Goal: Use online tool/utility: Utilize a website feature to perform a specific function

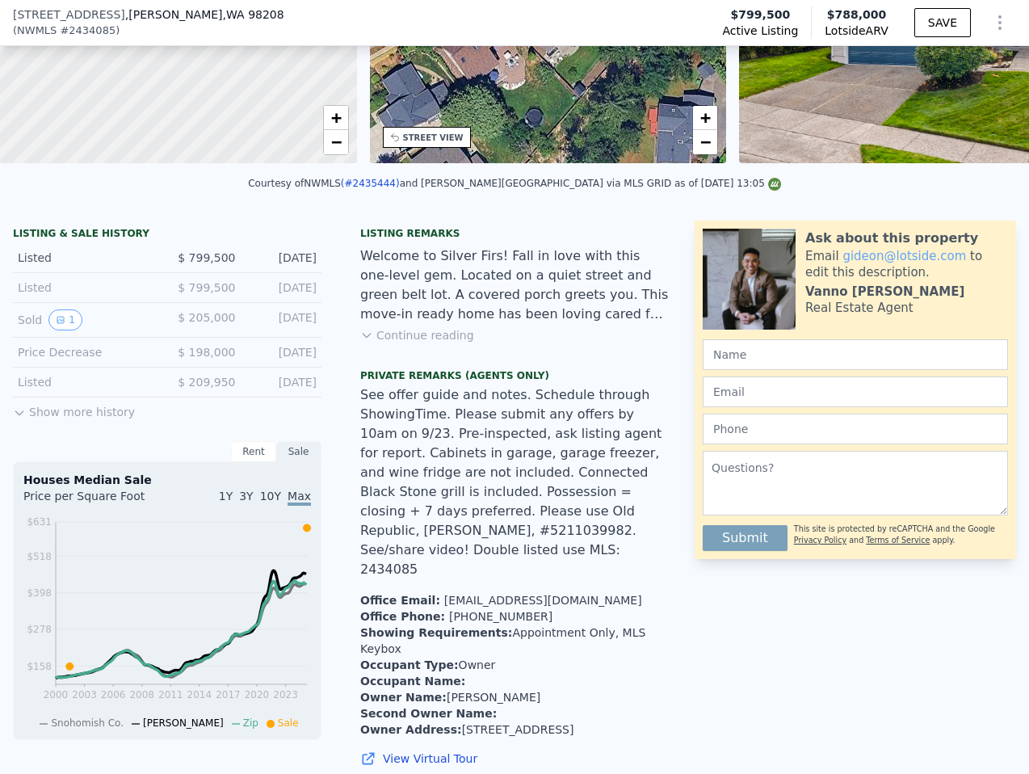
scroll to position [6, 0]
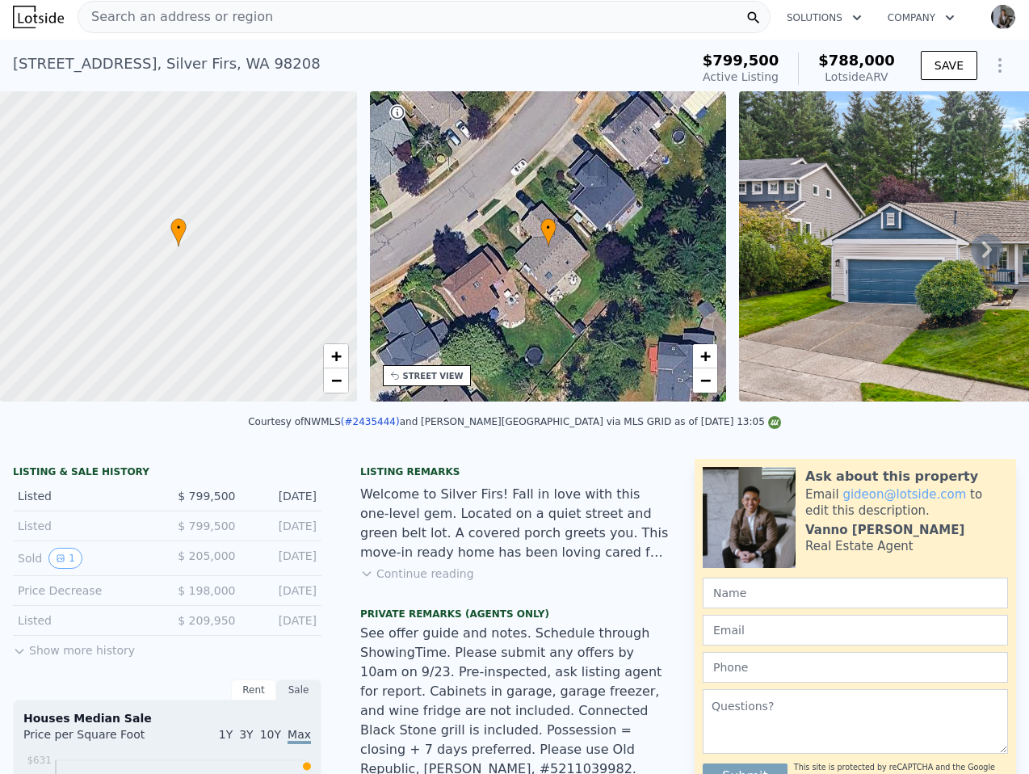
click at [619, 14] on div "Search an address or region" at bounding box center [424, 17] width 693 height 32
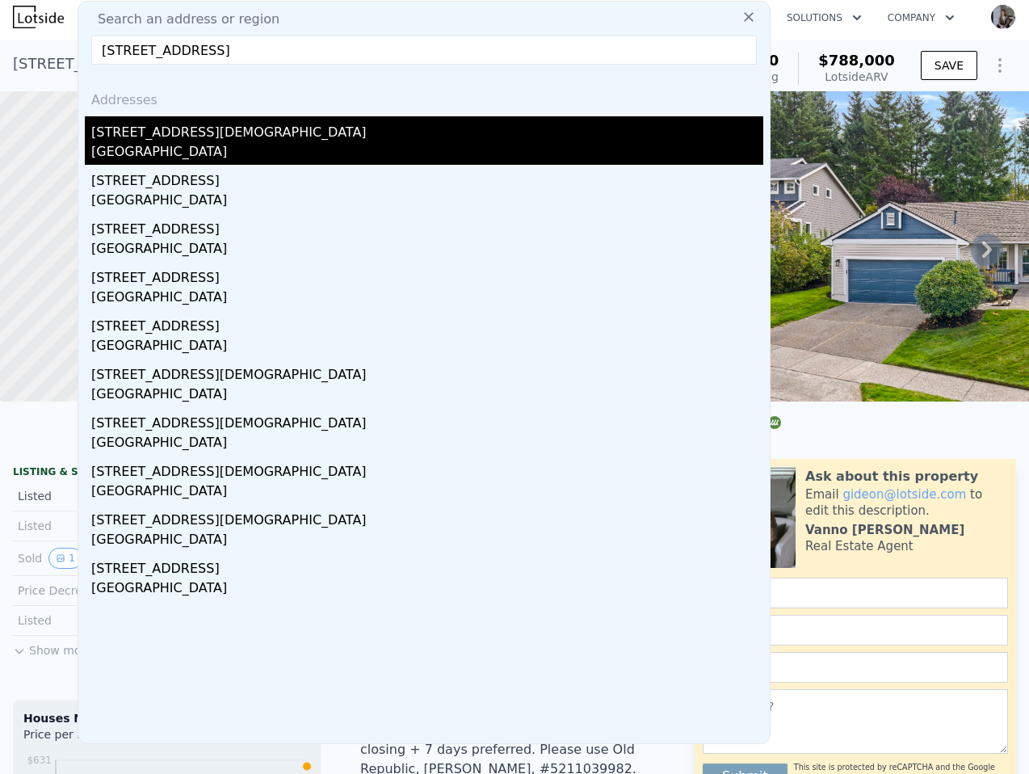
type input "[STREET_ADDRESS]"
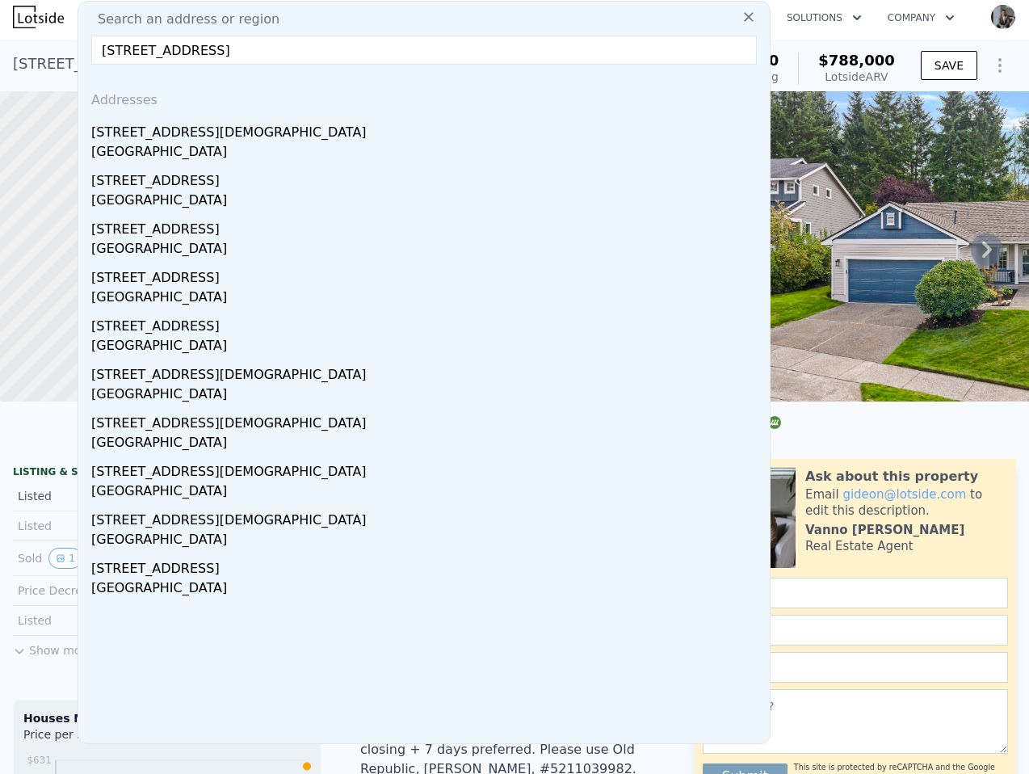
drag, startPoint x: 391, startPoint y: 128, endPoint x: 745, endPoint y: 164, distance: 356.3
click at [391, 128] on div "[STREET_ADDRESS][DEMOGRAPHIC_DATA]" at bounding box center [427, 129] width 672 height 26
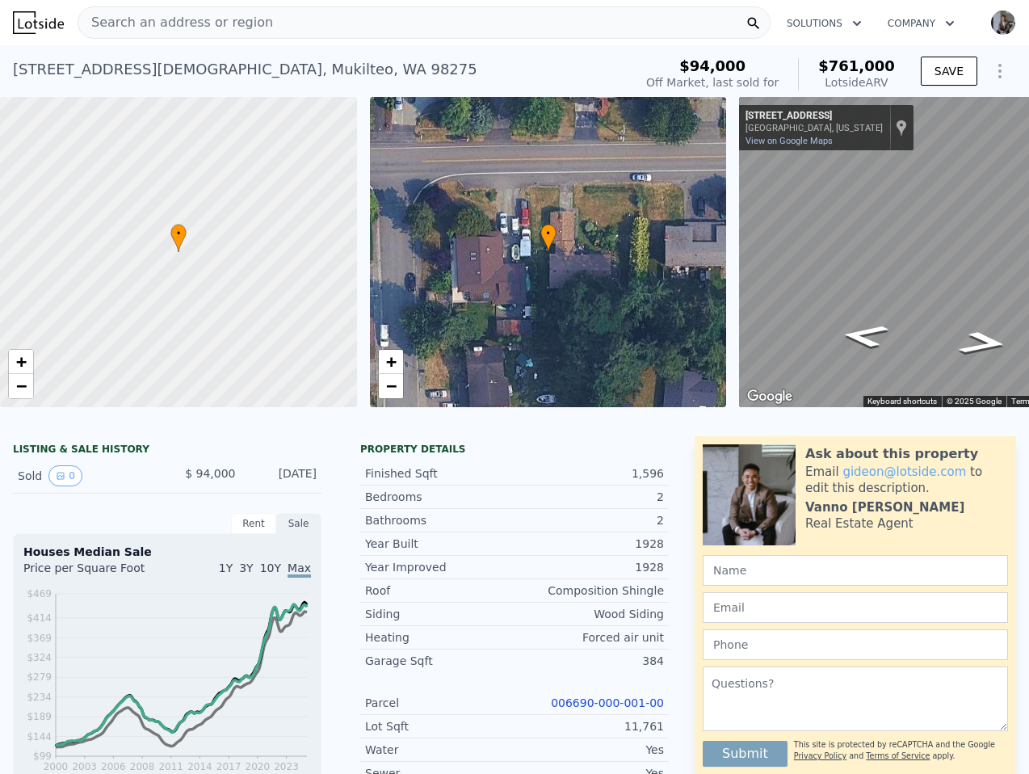
click at [550, 28] on div "Search an address or region" at bounding box center [424, 22] width 693 height 32
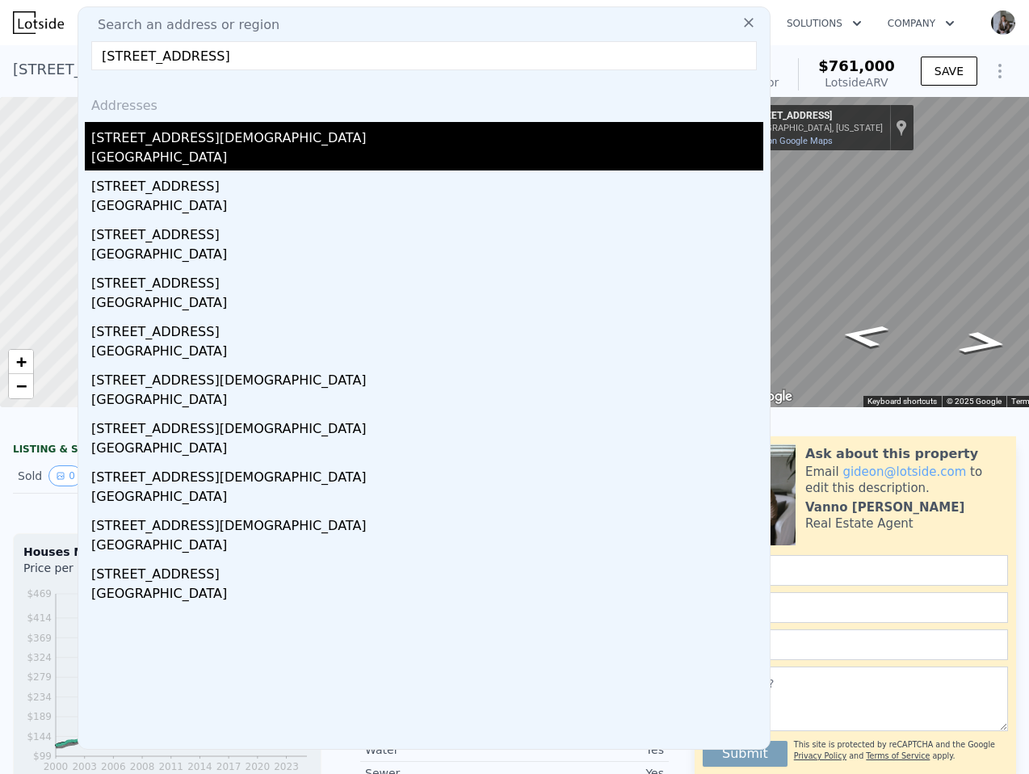
type input "[STREET_ADDRESS]"
click at [216, 132] on div "[STREET_ADDRESS][DEMOGRAPHIC_DATA]" at bounding box center [427, 135] width 672 height 26
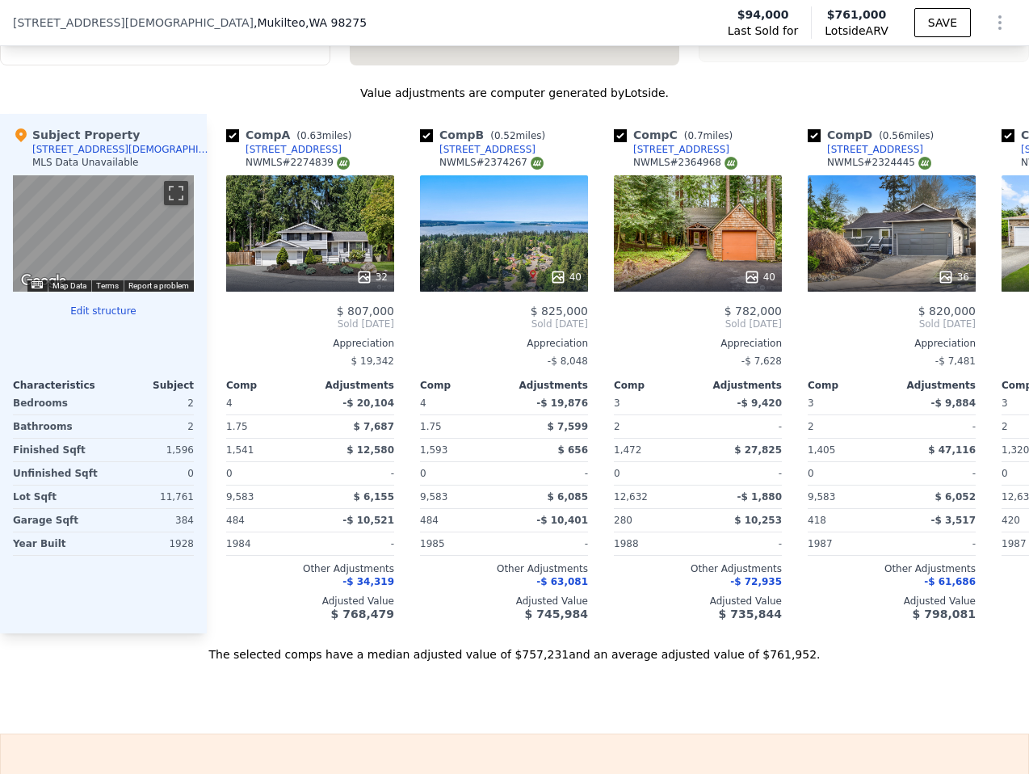
scroll to position [1865, 0]
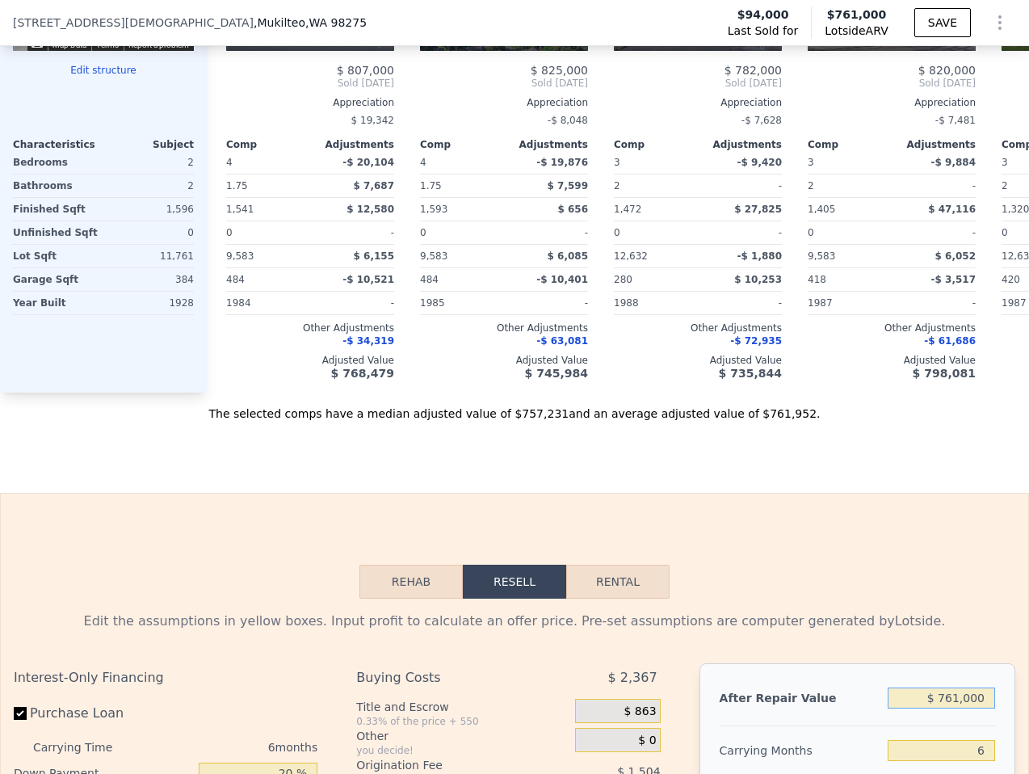
click at [938, 690] on input "$ 761,000" at bounding box center [940, 697] width 107 height 21
click at [943, 695] on input "$ 761,000" at bounding box center [940, 697] width 107 height 21
type input "$ 70"
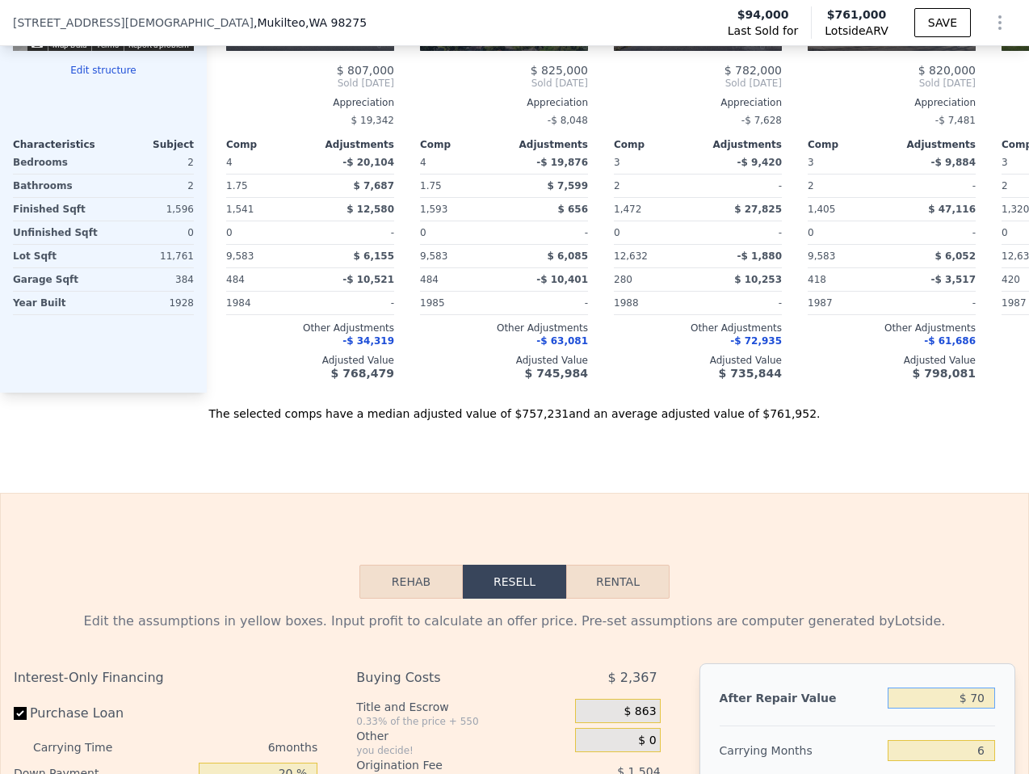
type input "-$ 101,872"
type input "$ 700"
type input "-$ 101,288"
type input "$ 7,000"
type input "-$ 95,449"
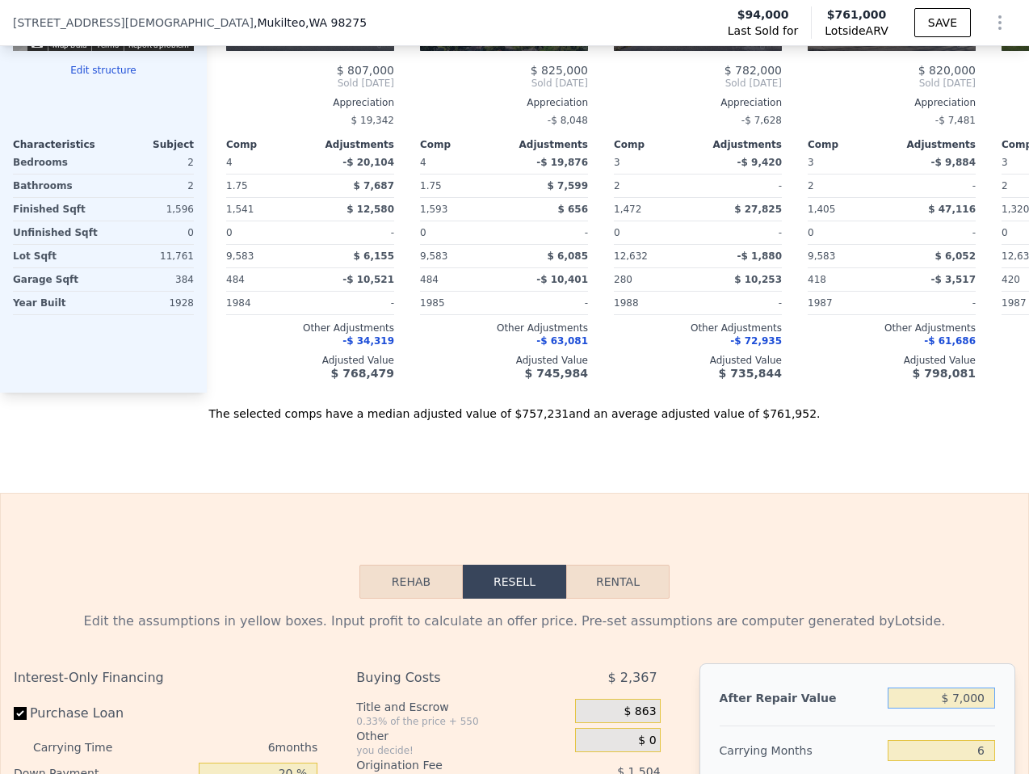
type input "$ 70,000"
type input "-$ 37,056"
type input "$ 700,000"
type input "$ 546,872"
type input "$ 700,000"
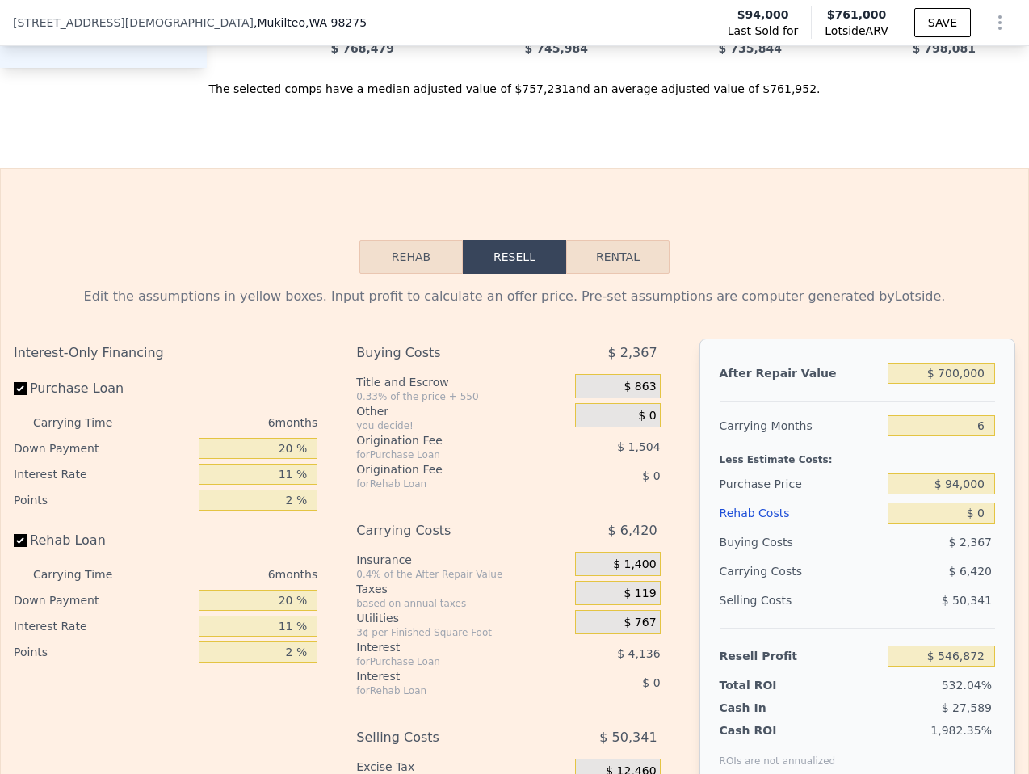
scroll to position [2346, 0]
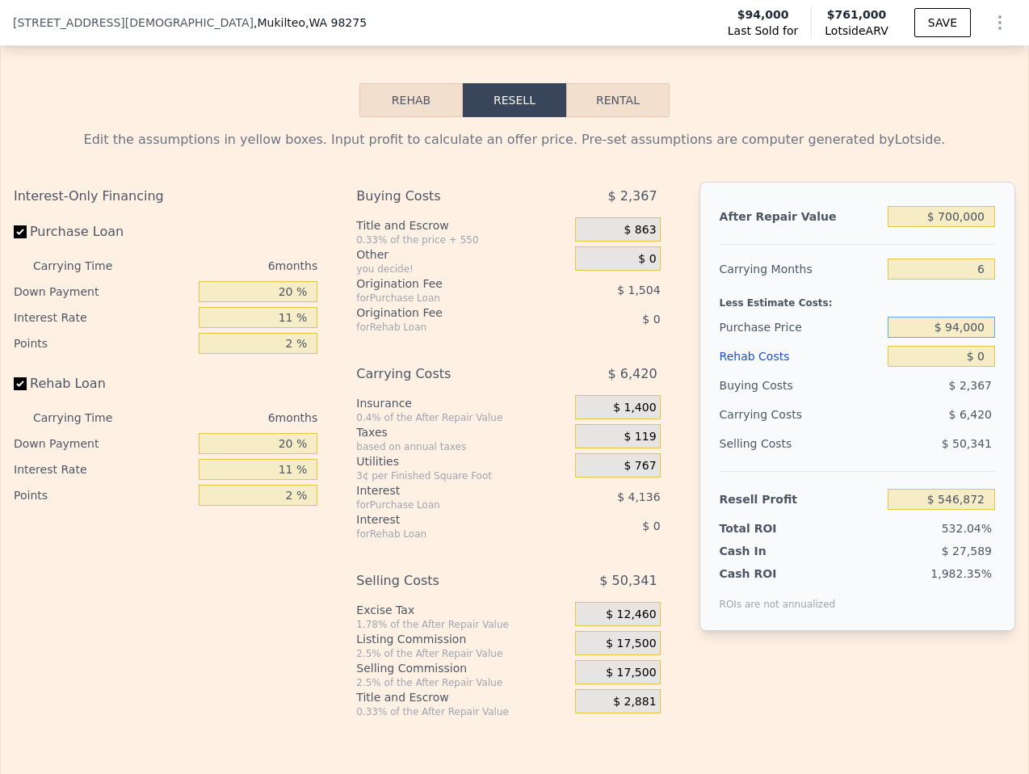
click at [968, 320] on input "$ 94,000" at bounding box center [940, 327] width 107 height 21
type input "$ 525,000"
click at [962, 350] on input "$ 0" at bounding box center [940, 356] width 107 height 21
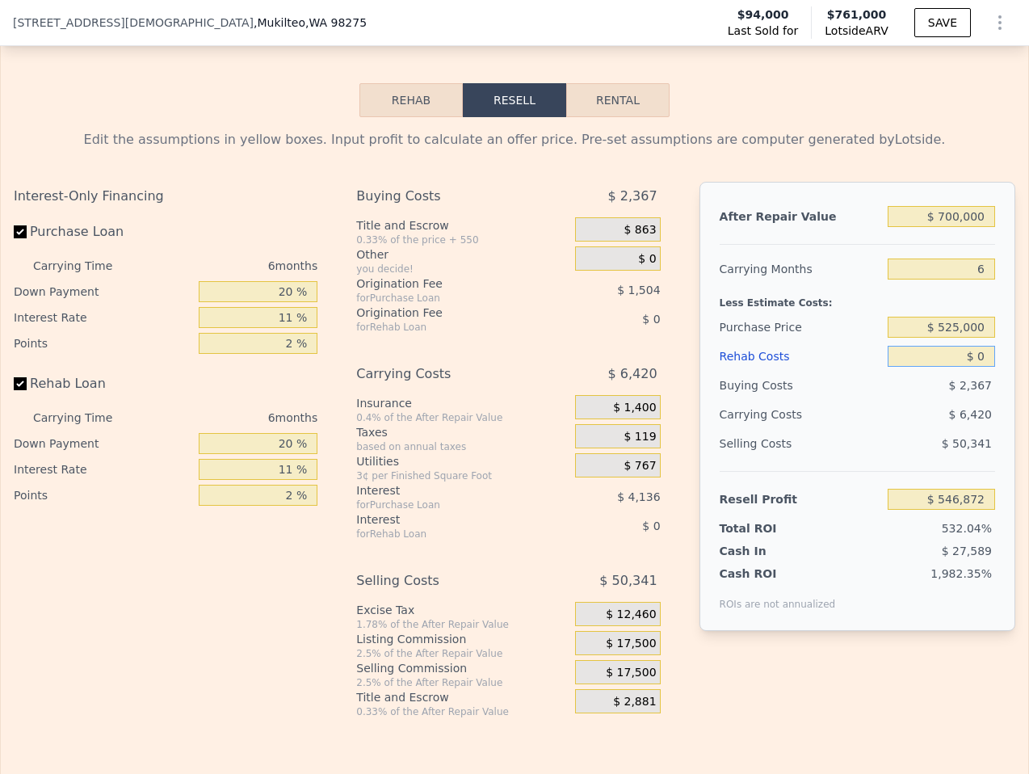
type input "$ 88,575"
click at [963, 354] on input "$ 0" at bounding box center [940, 356] width 107 height 21
type input "$ 12"
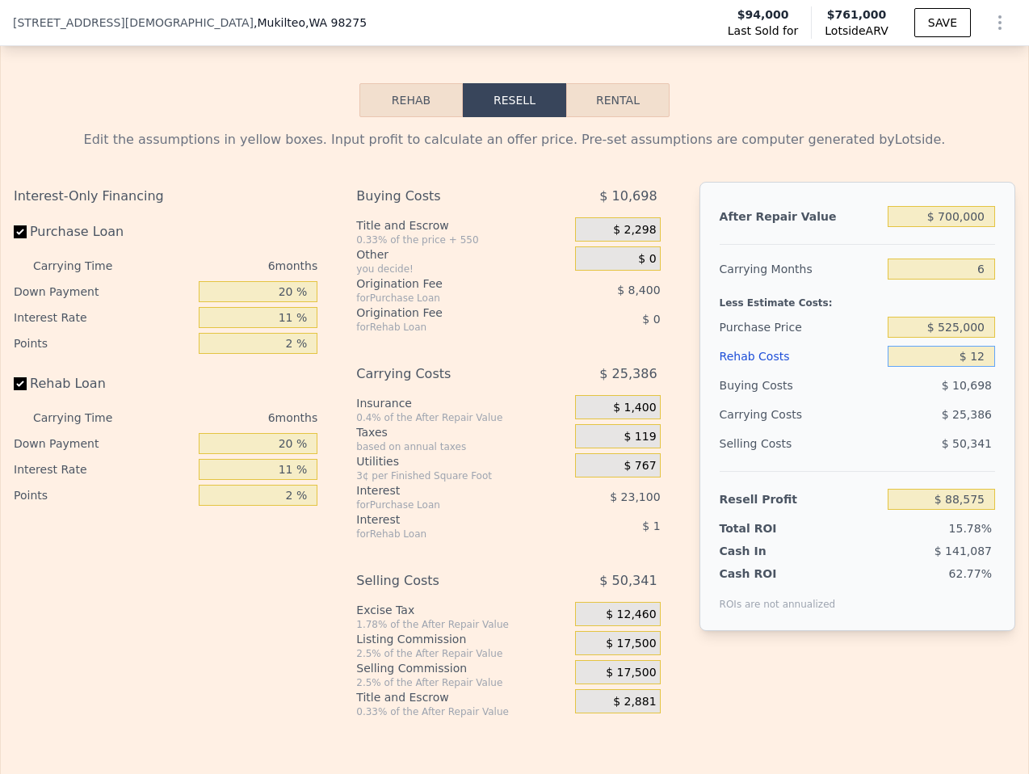
type input "$ 88,563"
type input "$ 125"
type input "$ 88,442"
type input "$ 1,250"
type input "$ 87,251"
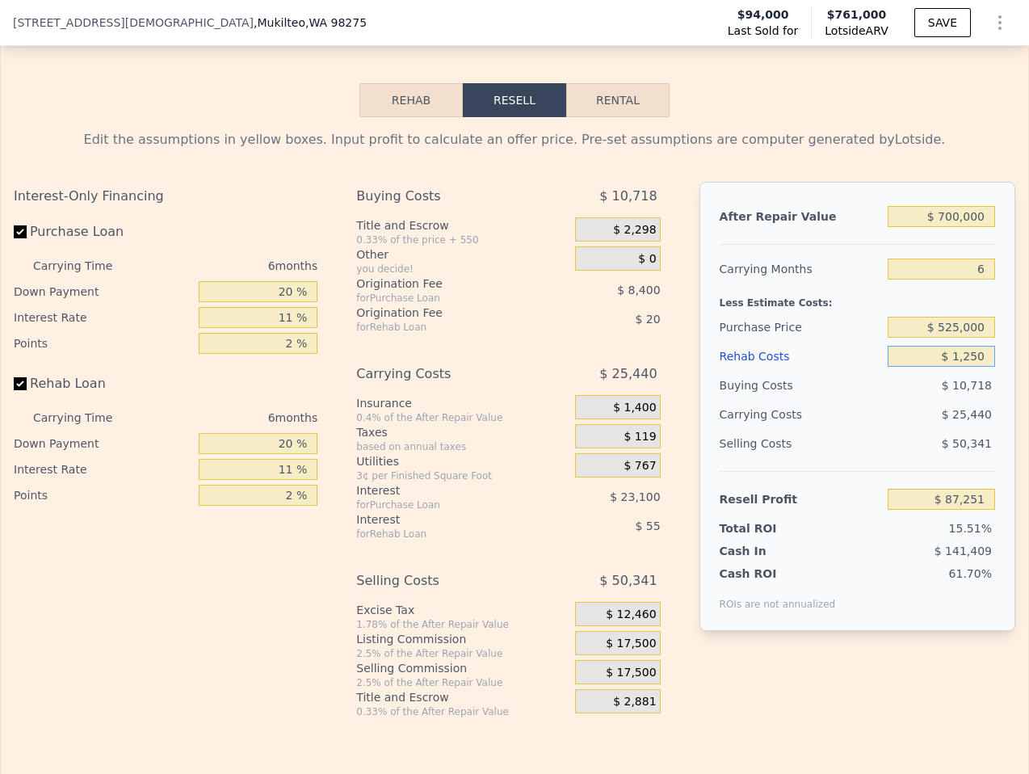
type input "$ 12,500"
type input "$ 75,323"
type input "$ 125,000"
type input "-$ 43,927"
type input "$ 125,000"
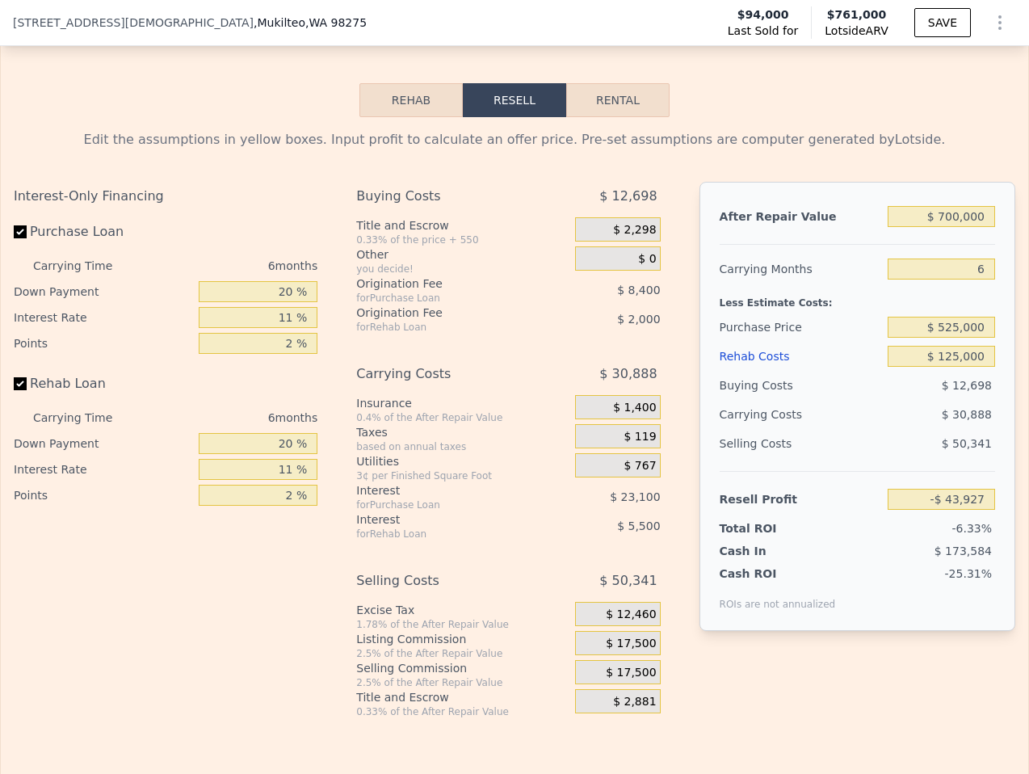
click at [896, 424] on div "$ 30,888" at bounding box center [910, 414] width 169 height 29
click at [796, 314] on div "Purchase Price" at bounding box center [801, 327] width 162 height 29
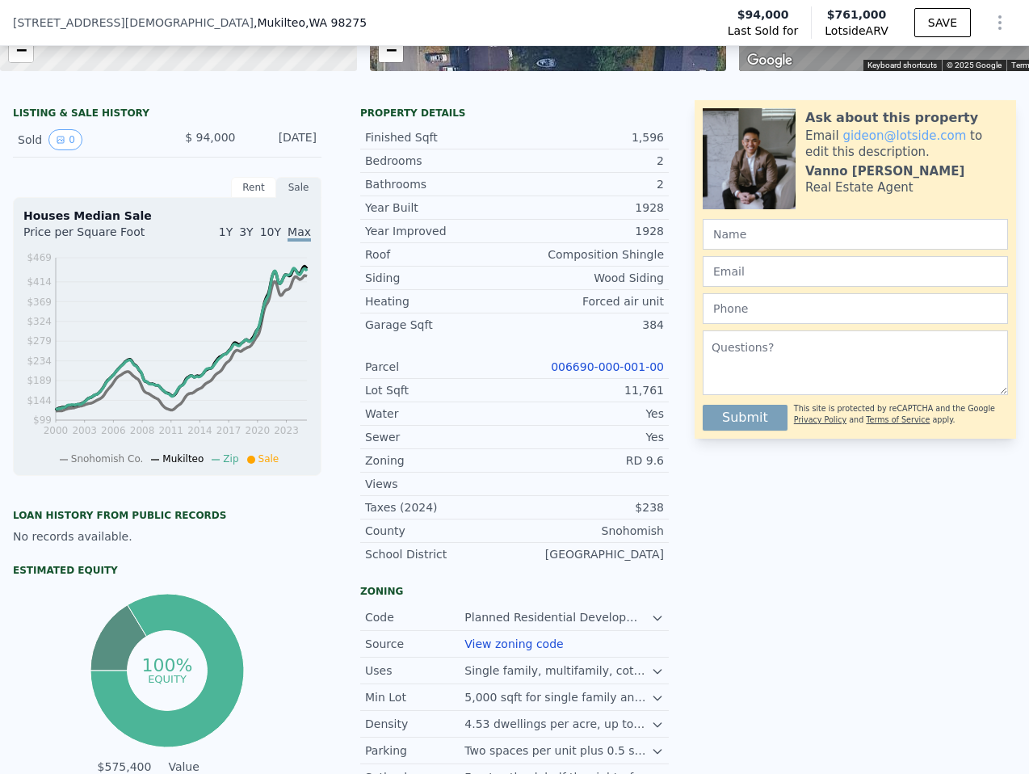
scroll to position [0, 0]
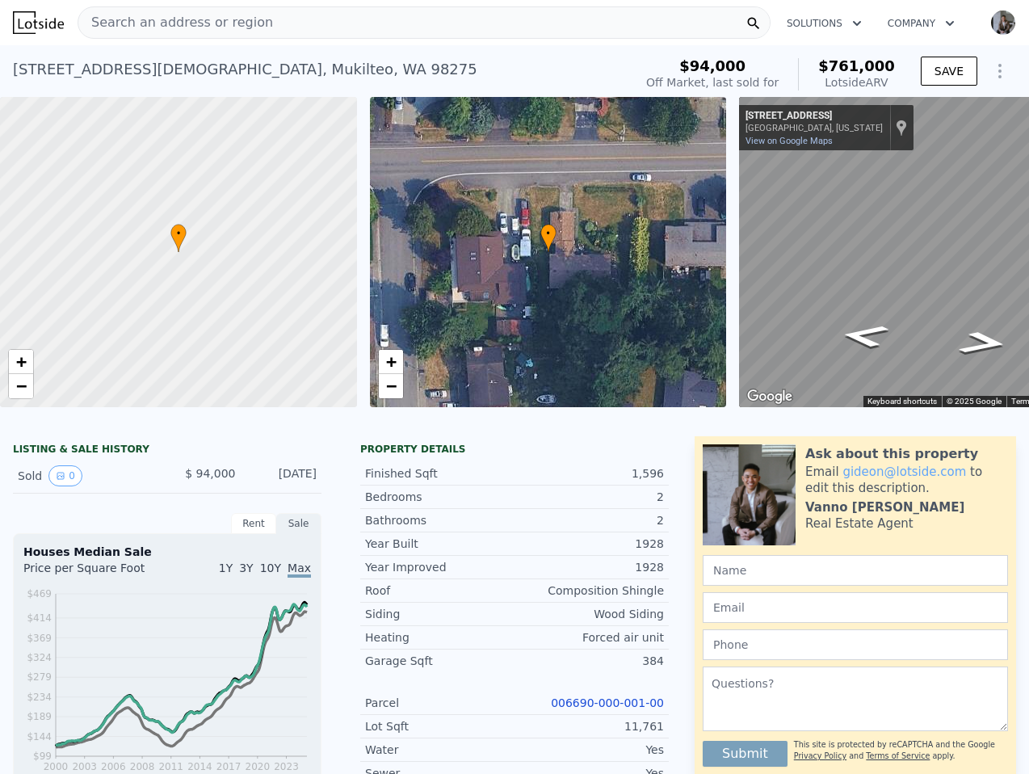
click at [414, 24] on div "Search an address or region" at bounding box center [424, 22] width 693 height 32
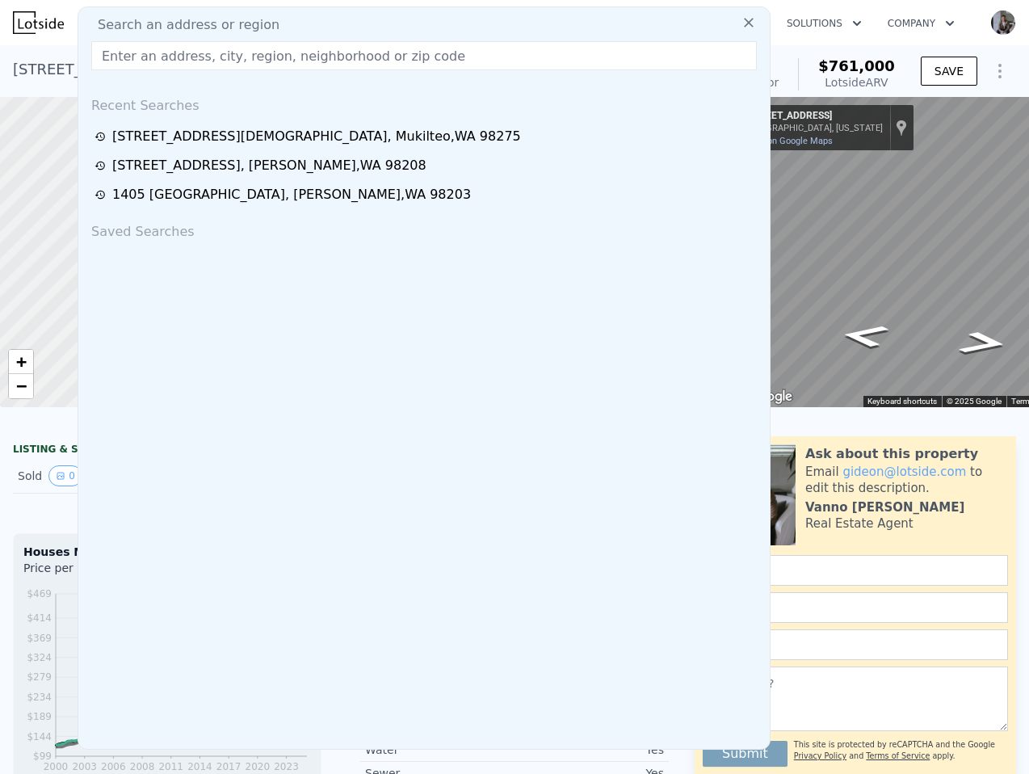
click at [360, 49] on input "text" at bounding box center [423, 55] width 665 height 29
paste input "[STREET_ADDRESS]"
type input "[STREET_ADDRESS]"
type input "$ 761,000"
type input "$ 0"
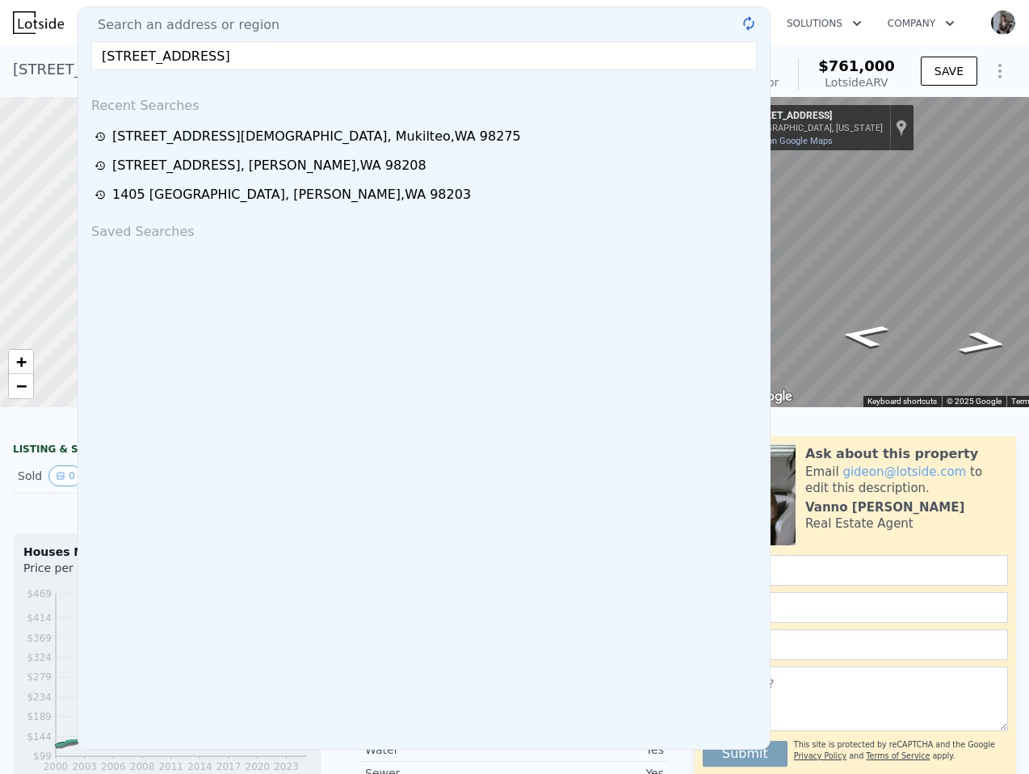
type input "$ 603,411"
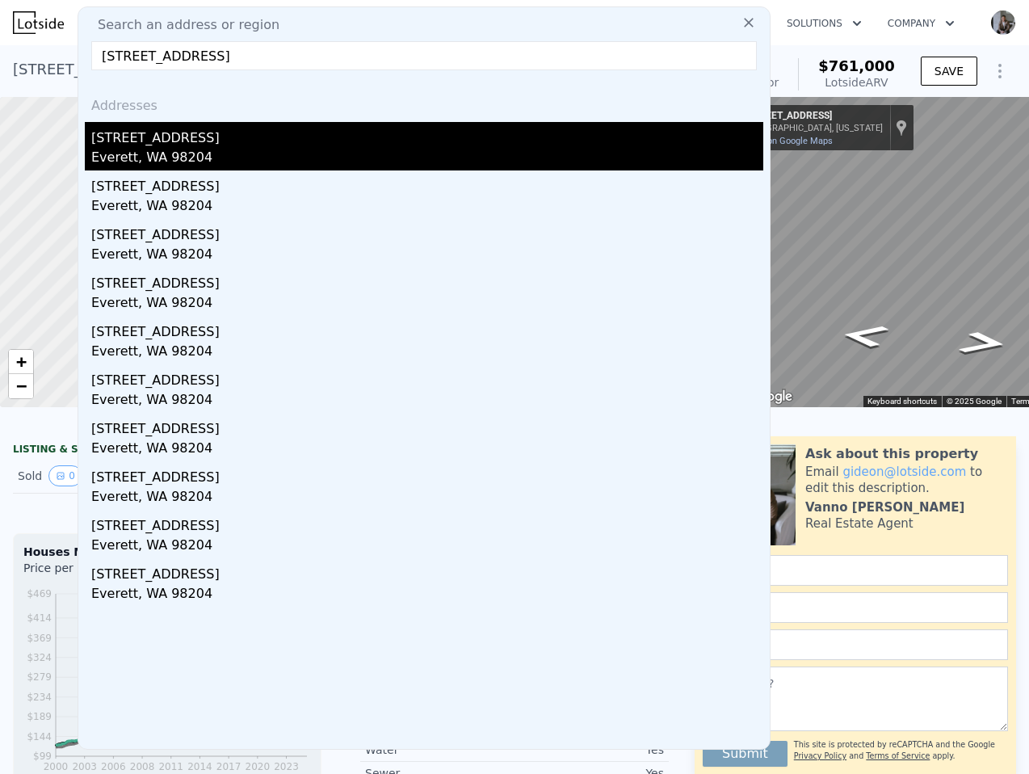
type input "[STREET_ADDRESS]"
click at [338, 136] on div "[STREET_ADDRESS]" at bounding box center [427, 135] width 672 height 26
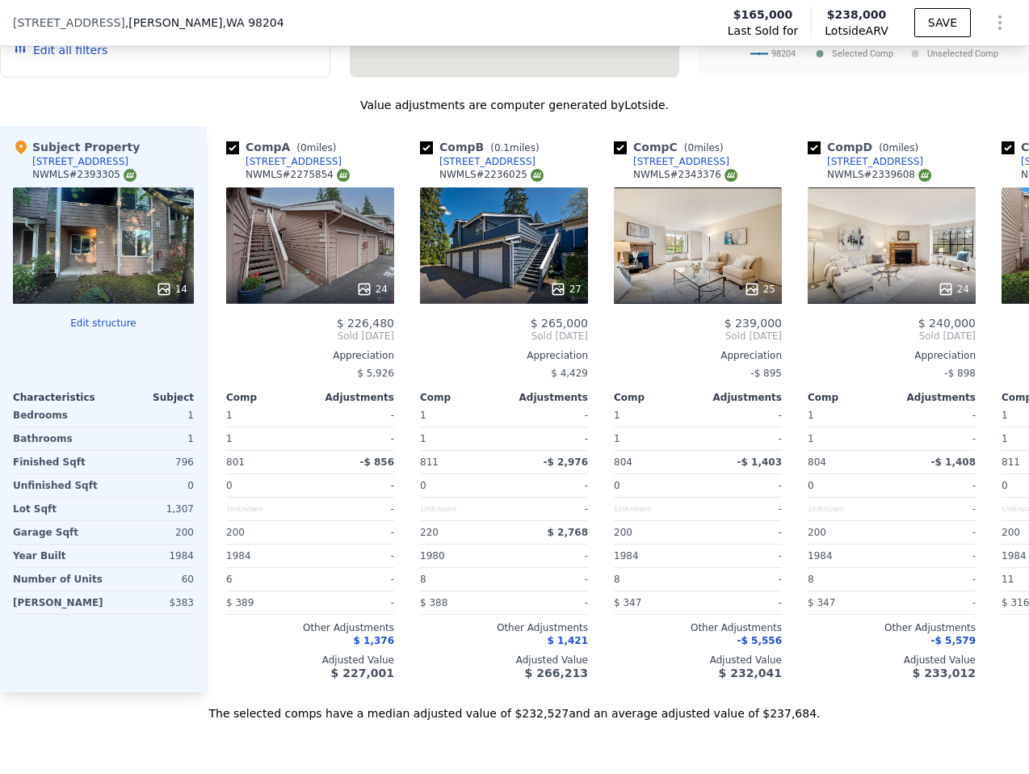
scroll to position [2511, 0]
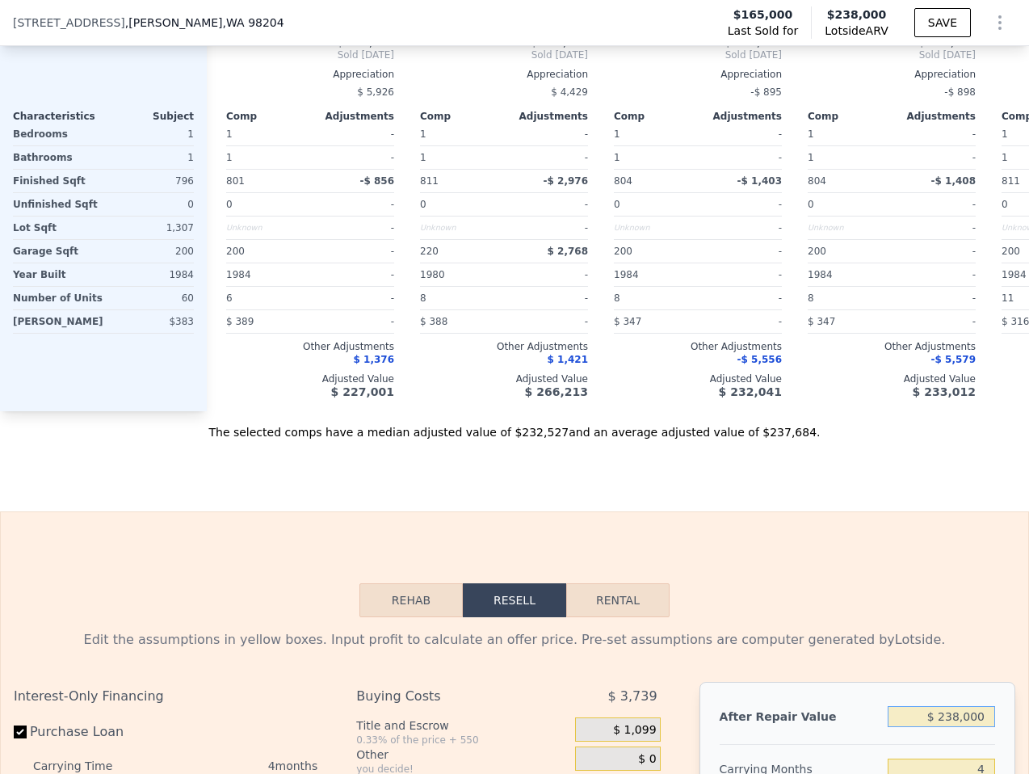
click at [968, 706] on input "$ 238,000" at bounding box center [940, 716] width 107 height 21
type input "$ 2"
type input "-$ 176,739"
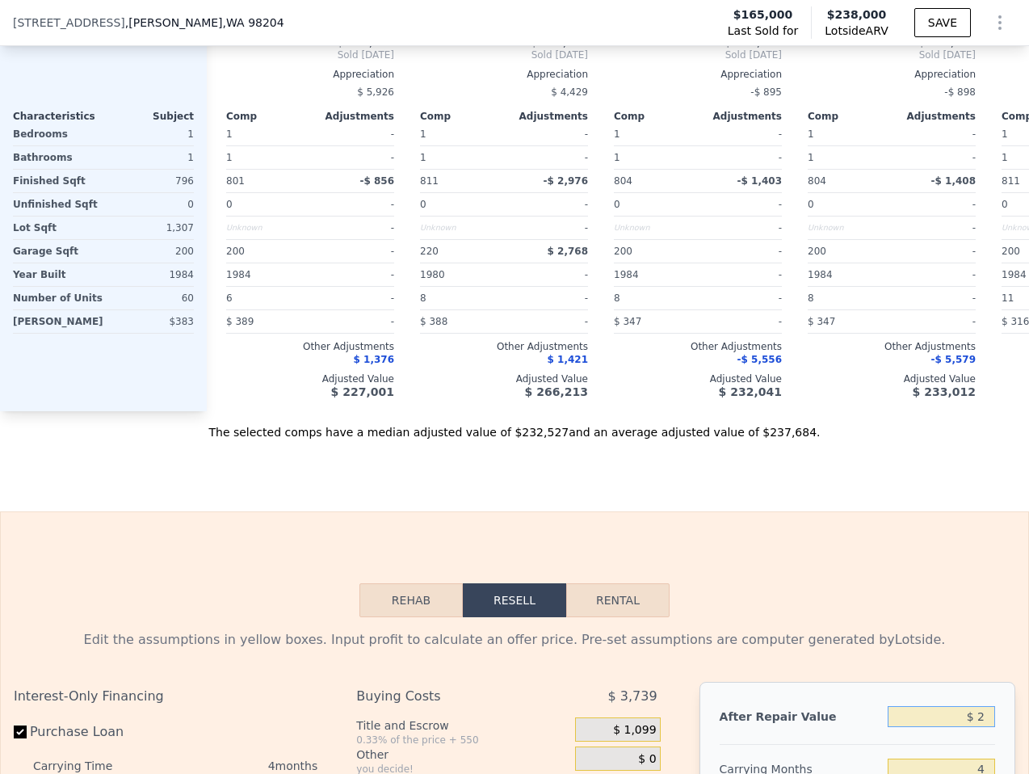
type input "$ 22"
type input "-$ 176,721"
type input "$ 225"
type input "-$ 176,533"
type input "$ 2,250"
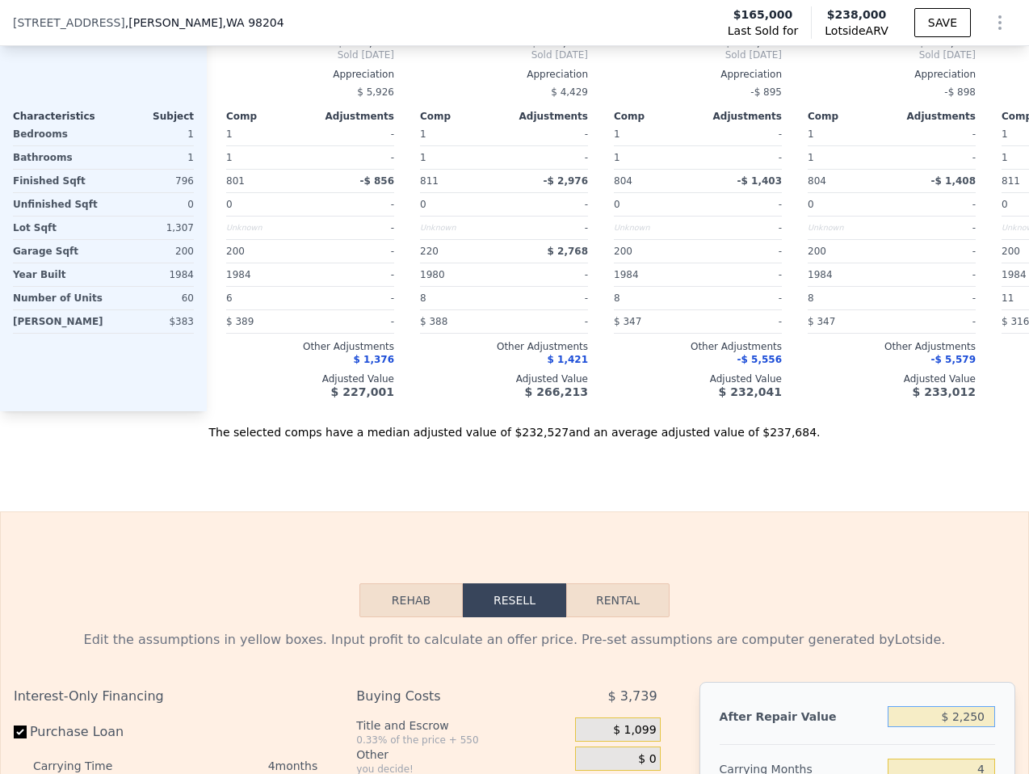
type input "-$ 174,649"
type input "$ 22,500"
type input "-$ 155,832"
type input "$ 225,000"
type input "$ 32,360"
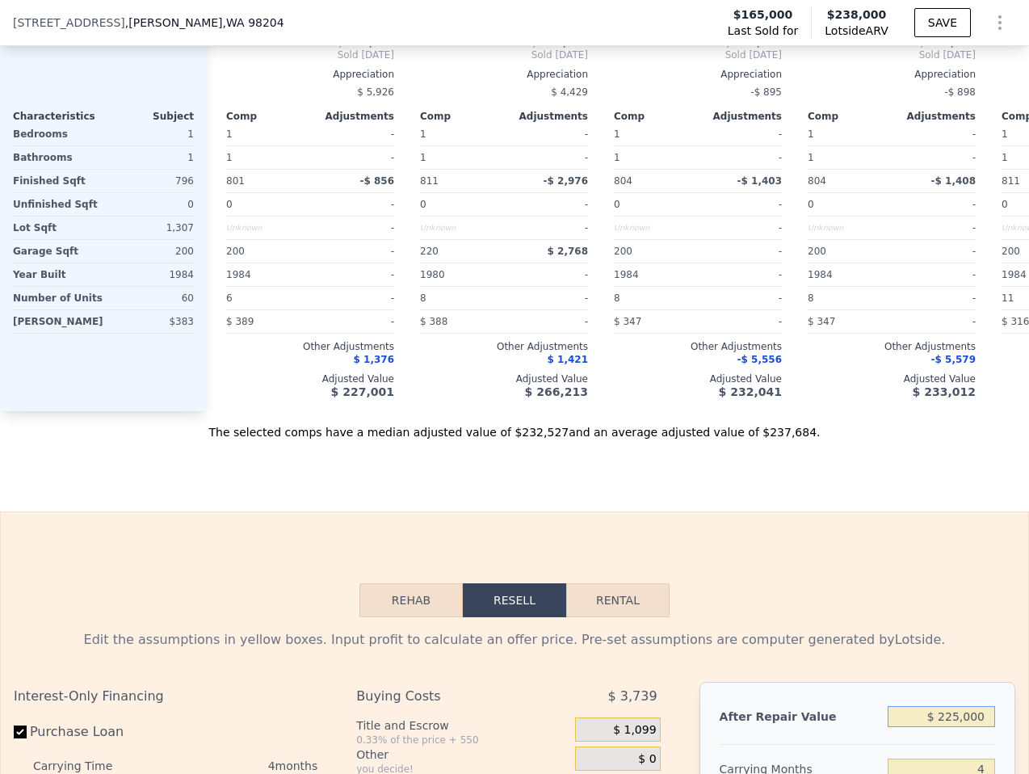
type input "$ 225,000"
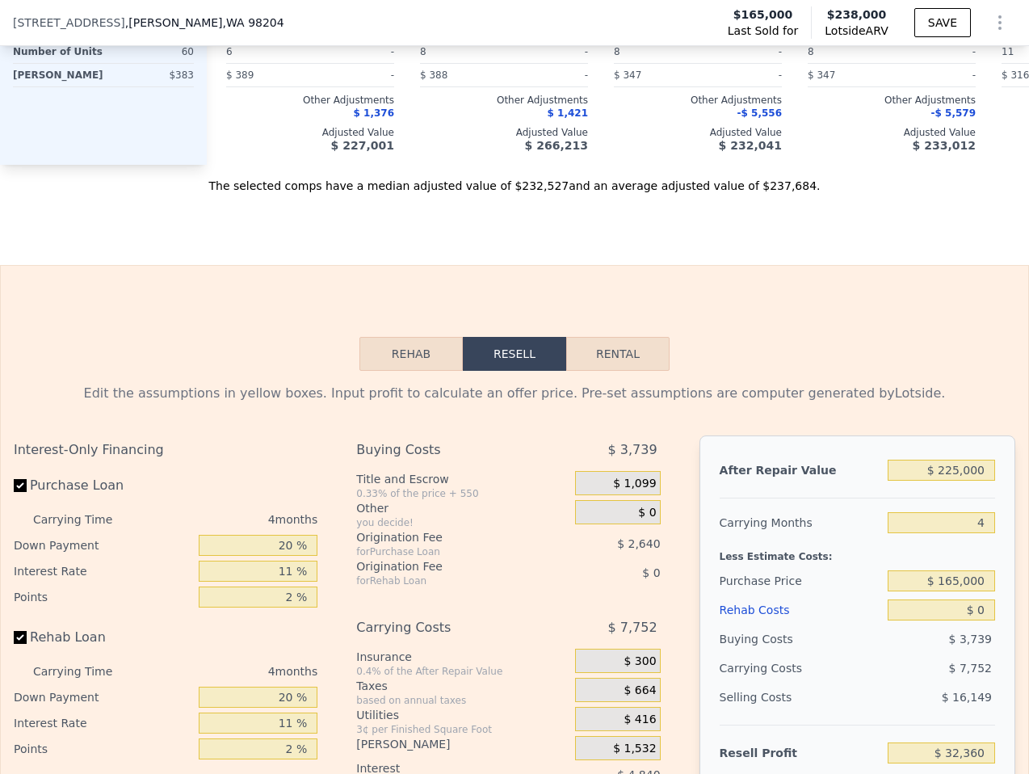
click at [972, 568] on div "After Repair Value $ 225,000 Carrying Months 4 Less Estimate Costs: Purchase Pr…" at bounding box center [857, 659] width 316 height 449
click at [972, 568] on div "After Repair Value $ 225,000 Carrying Months 4 Less Estimate Costs: Purchase Pr…" at bounding box center [857, 658] width 316 height 449
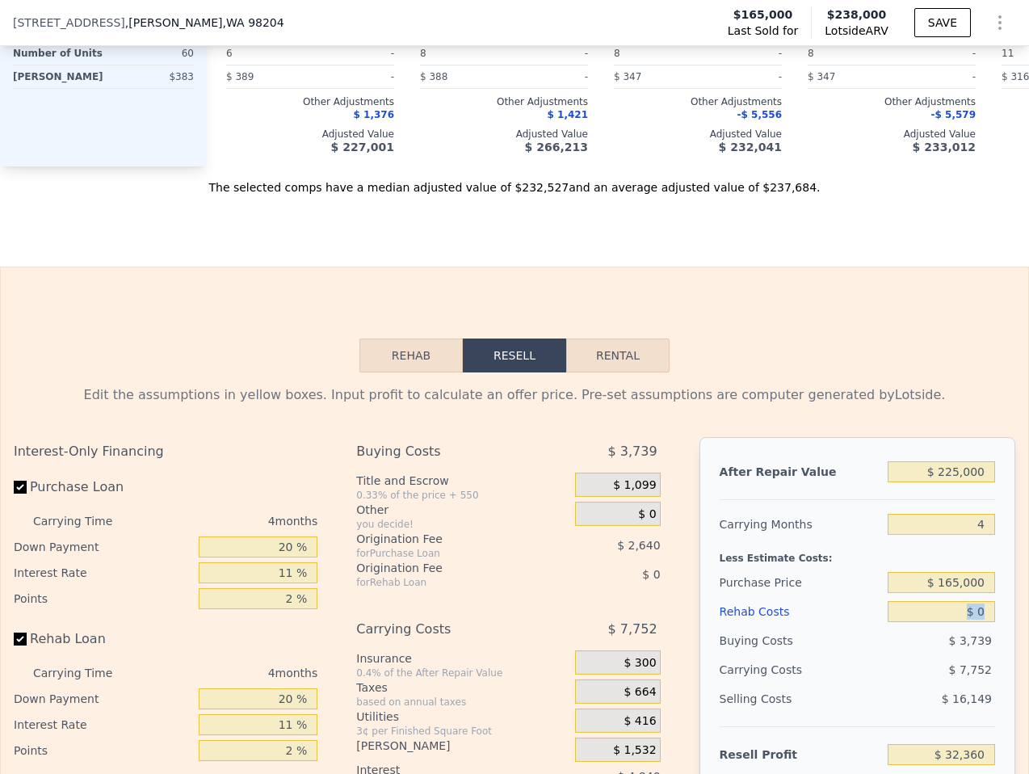
click at [972, 597] on div "$ 0" at bounding box center [940, 611] width 107 height 29
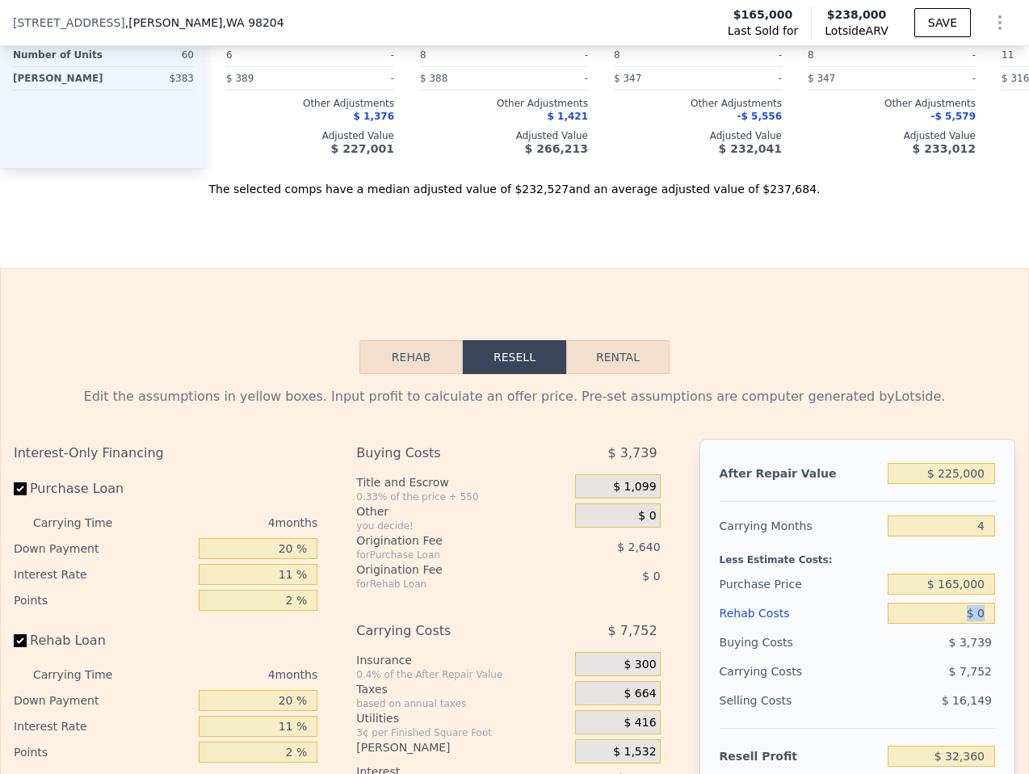
scroll to position [2755, 0]
click at [974, 602] on input "$ 0" at bounding box center [940, 612] width 107 height 21
type input "$ 2"
type input "$ 32,358"
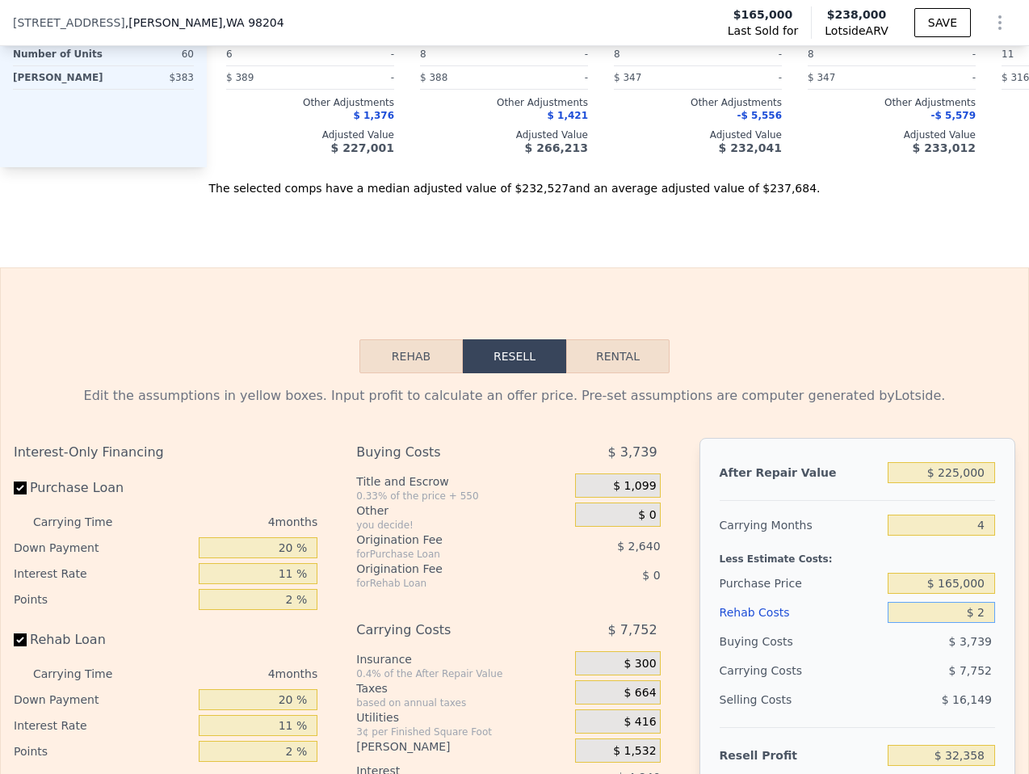
type input "$ 20"
type input "$ 32,340"
type input "$ 200"
type input "$ 32,153"
type input "$ 2,000"
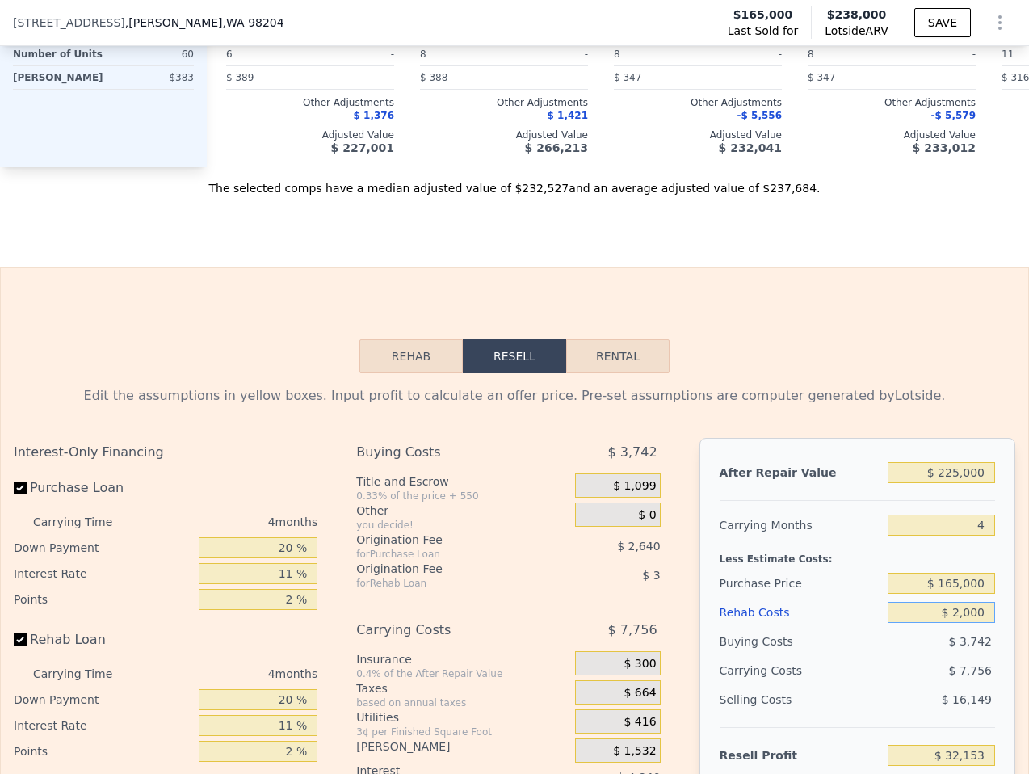
type input "$ 30,268"
type input "$ 20,000"
type input "$ 11,452"
type input "$ 200,000"
type input "-$ 176,708"
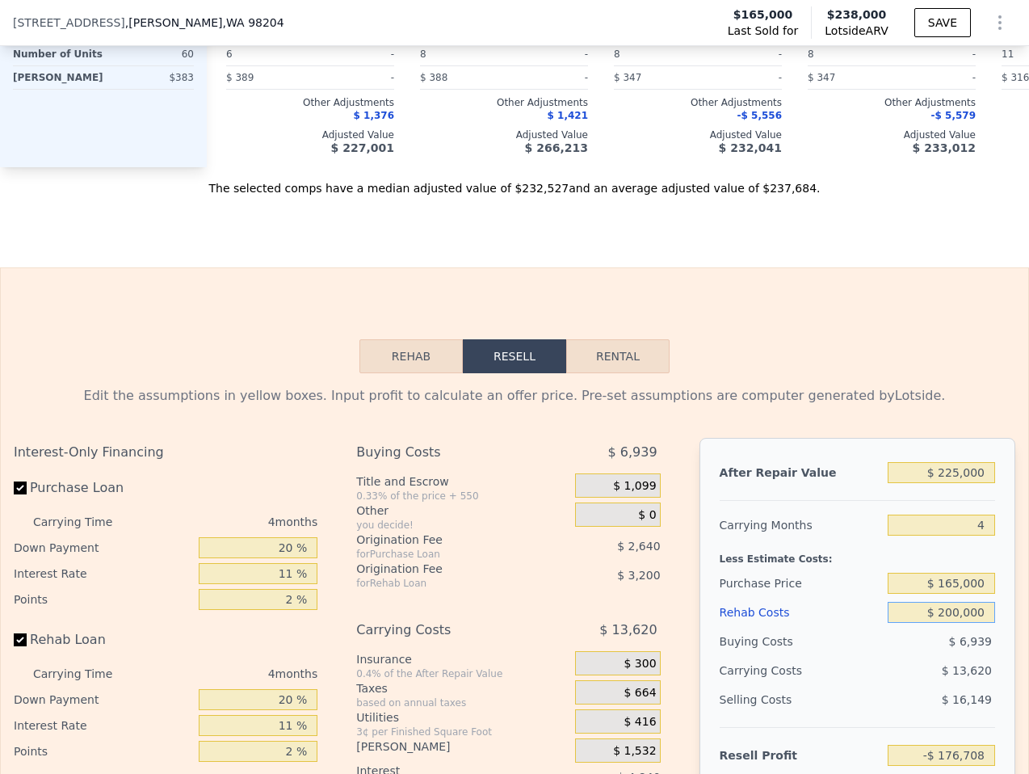
type input "$ 20,000"
type input "$ 11,452"
type input "$ 2,000"
type input "$ 30,268"
type input "$ 200"
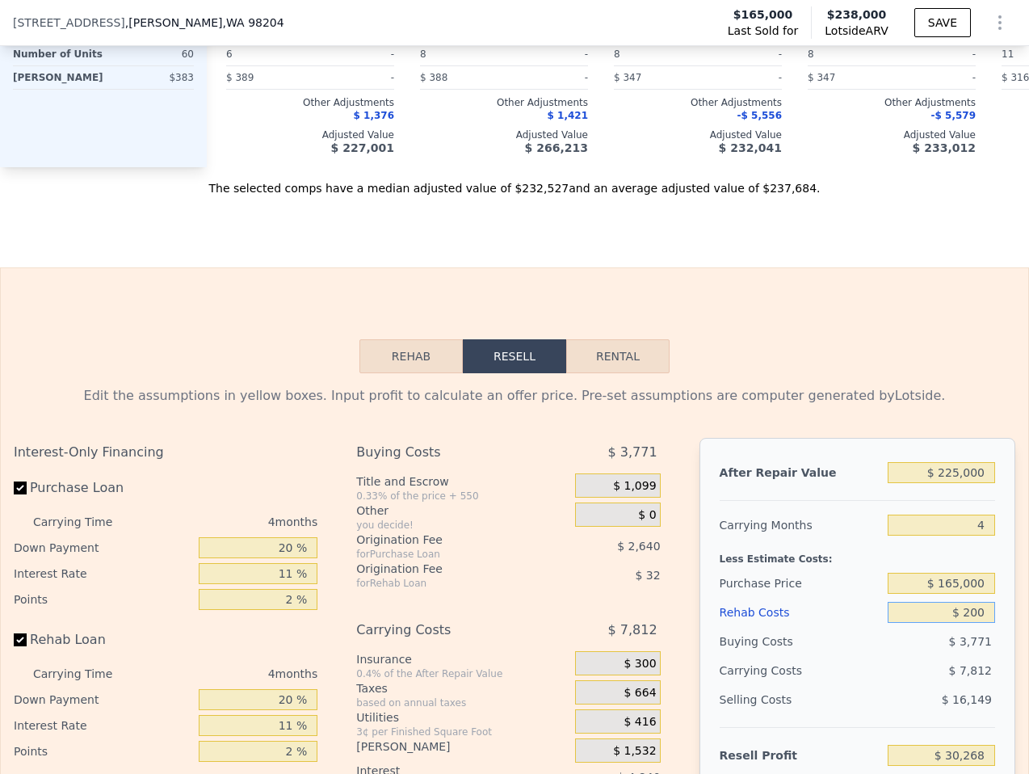
type input "$ 32,153"
type input "$ 20"
type input "$ 32,340"
type input "$ 2"
type input "$ 32,358"
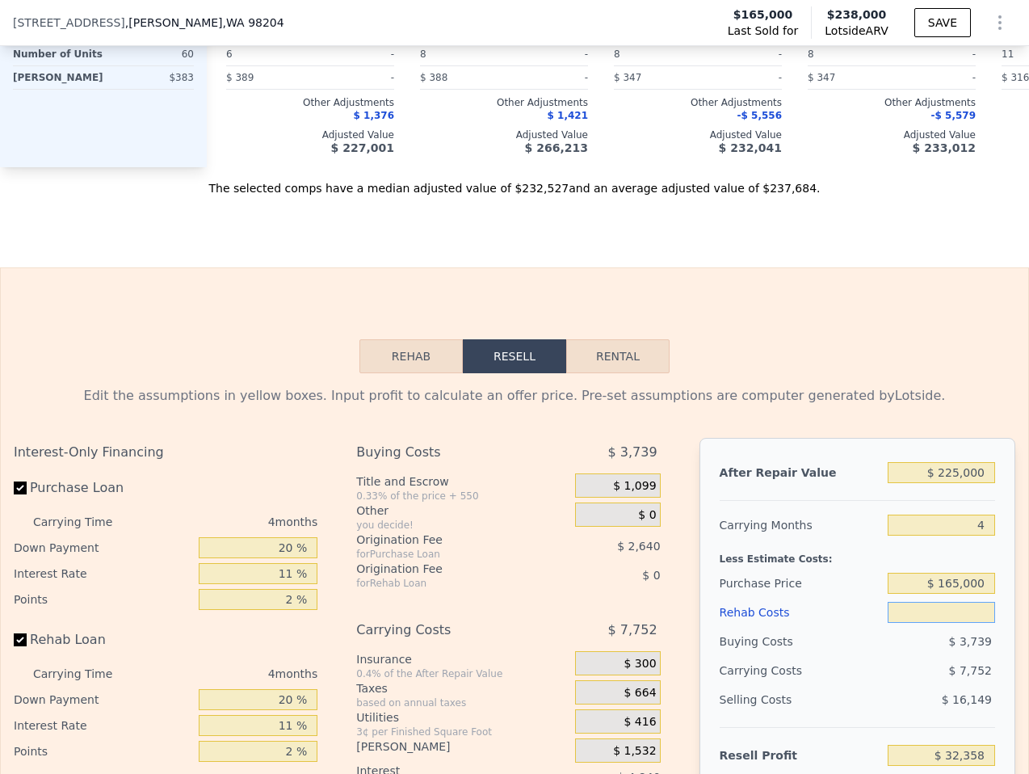
type input "$ 3"
type input "$ 32,357"
type input "$ 30"
type input "$ 32,330"
type input "$ 300"
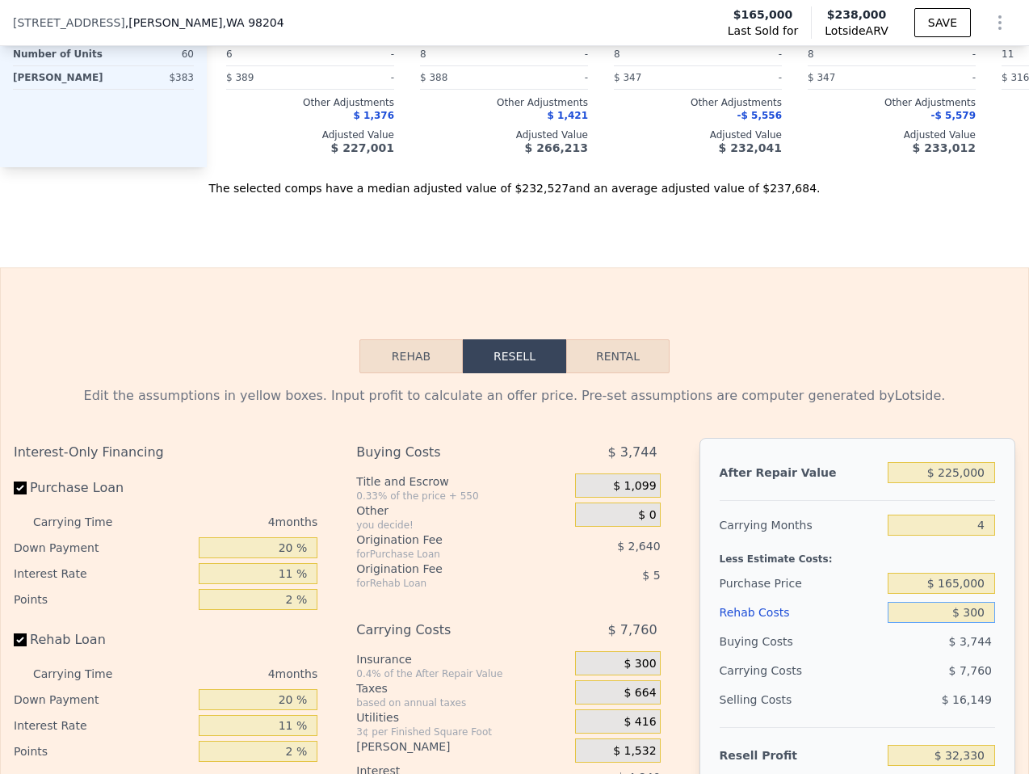
type input "$ 32,047"
type input "$ 3,000"
type input "$ 29,224"
type input "$ 30,000"
type input "$ 1,000"
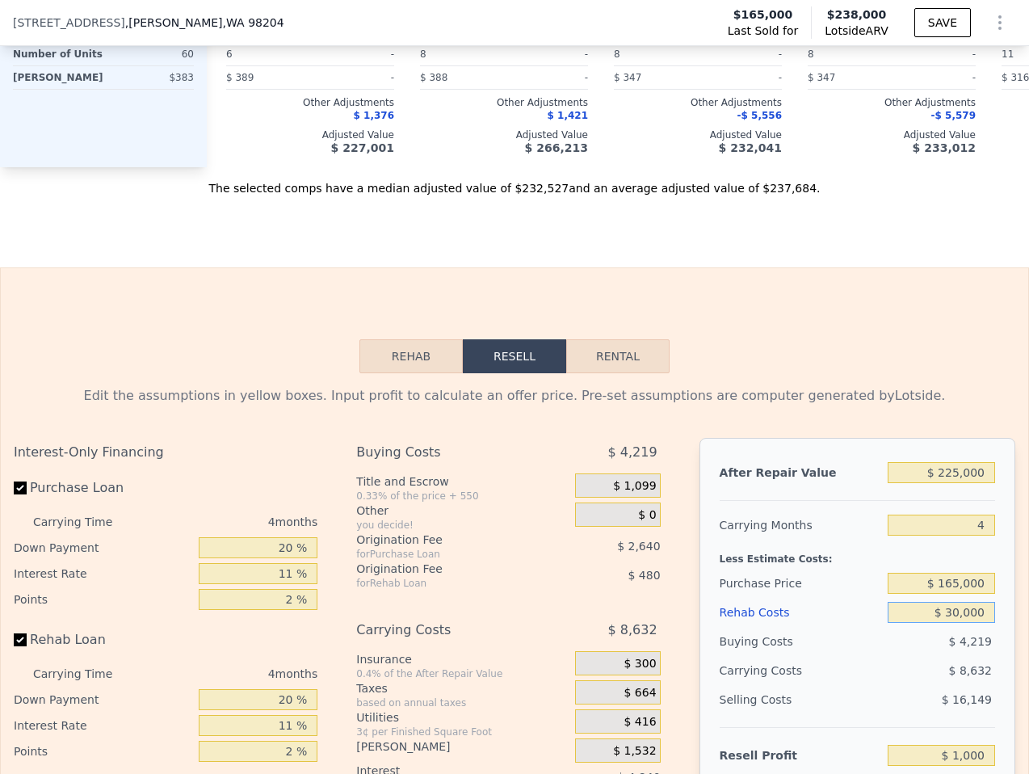
type input "$ 30,000"
click at [295, 537] on input "20 %" at bounding box center [258, 547] width 119 height 21
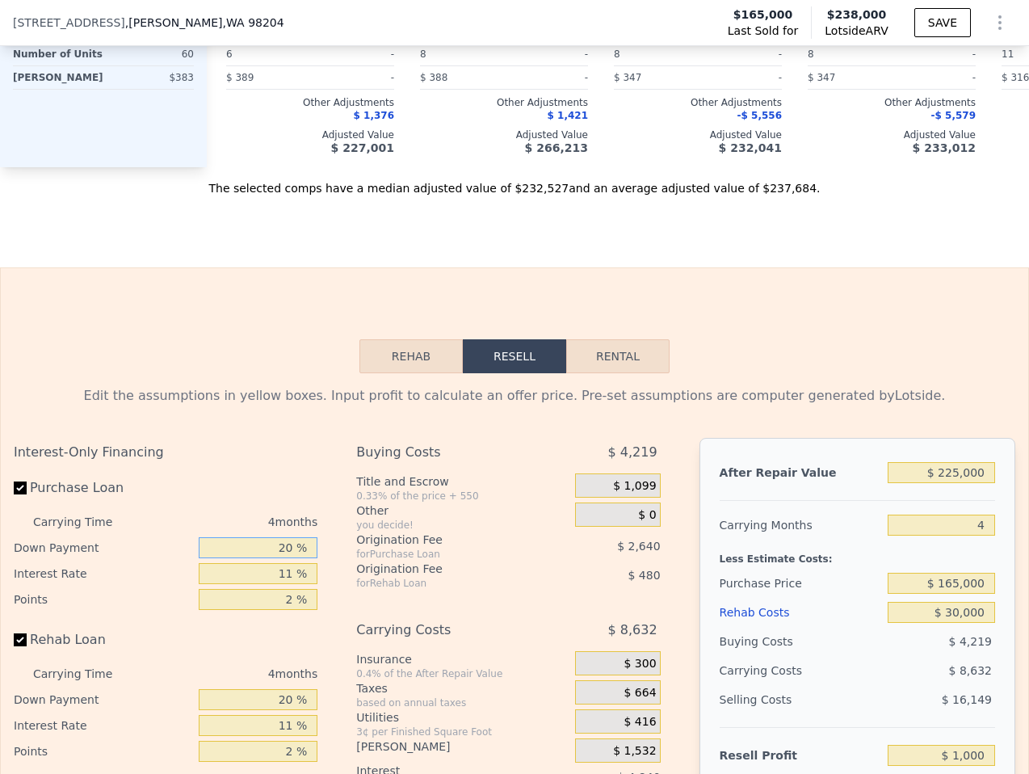
type input "$ 238,000"
type input "$ 0"
type input "$ 44,441"
click at [295, 537] on input "20 %" at bounding box center [258, 547] width 119 height 21
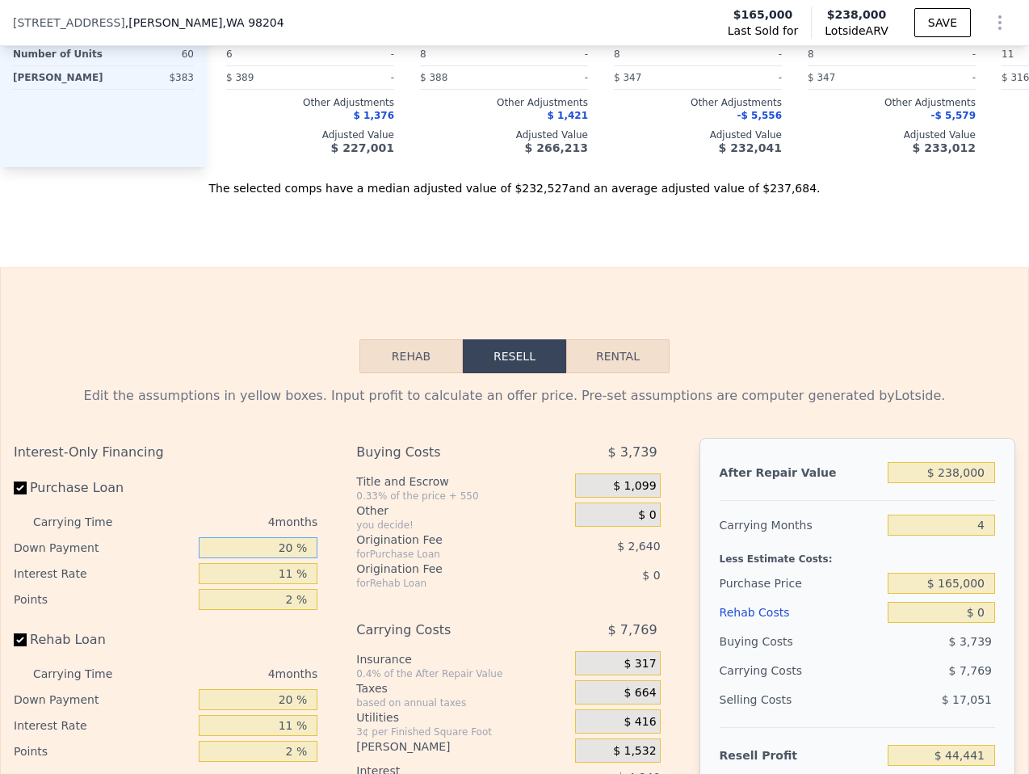
click at [295, 537] on input "20 %" at bounding box center [258, 547] width 119 height 21
type input "1 %"
type input "$ 42,666"
type input "10 %"
type input "$ 43,507"
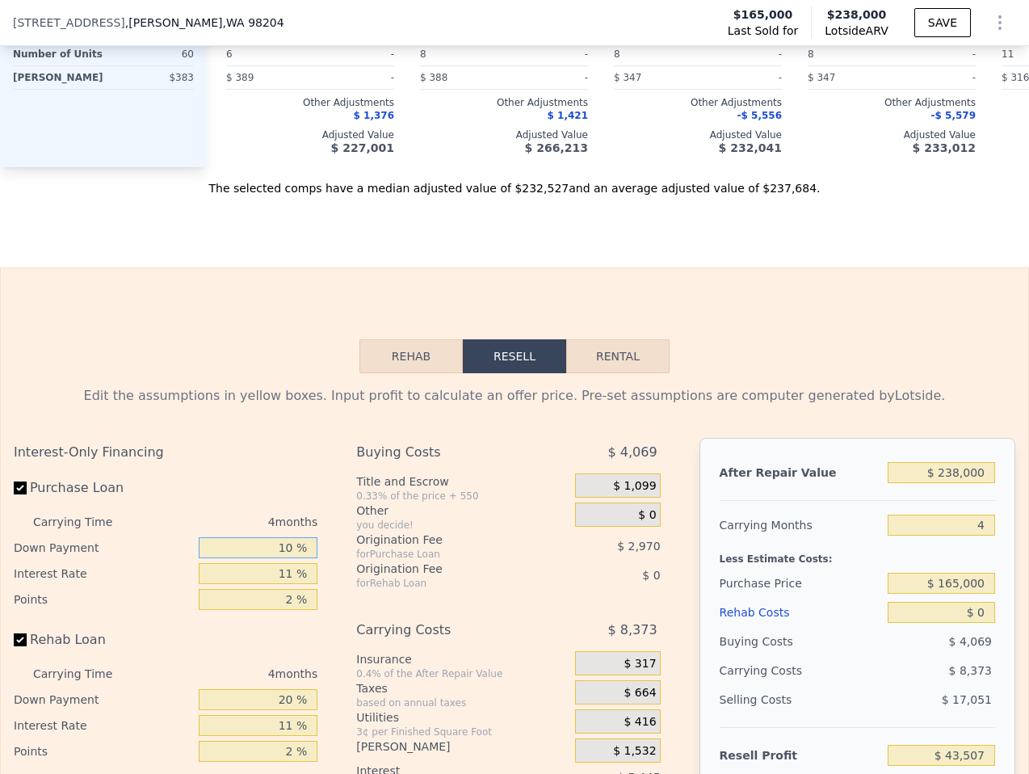
type input "10 %"
type input "1 %"
type input "$ 48,455"
type input "11 %"
type input "$ 43,507"
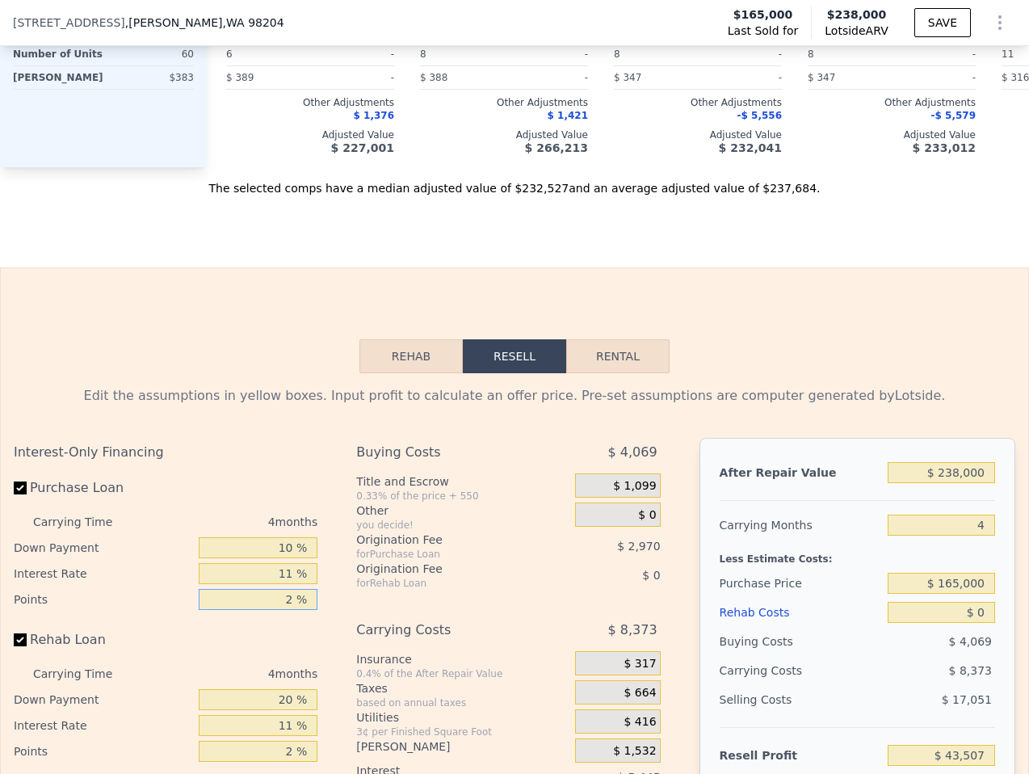
type input "1 %"
type input "$ 44,992"
type input "1.7 %"
type input "$ 43,952"
type input "1.75 %"
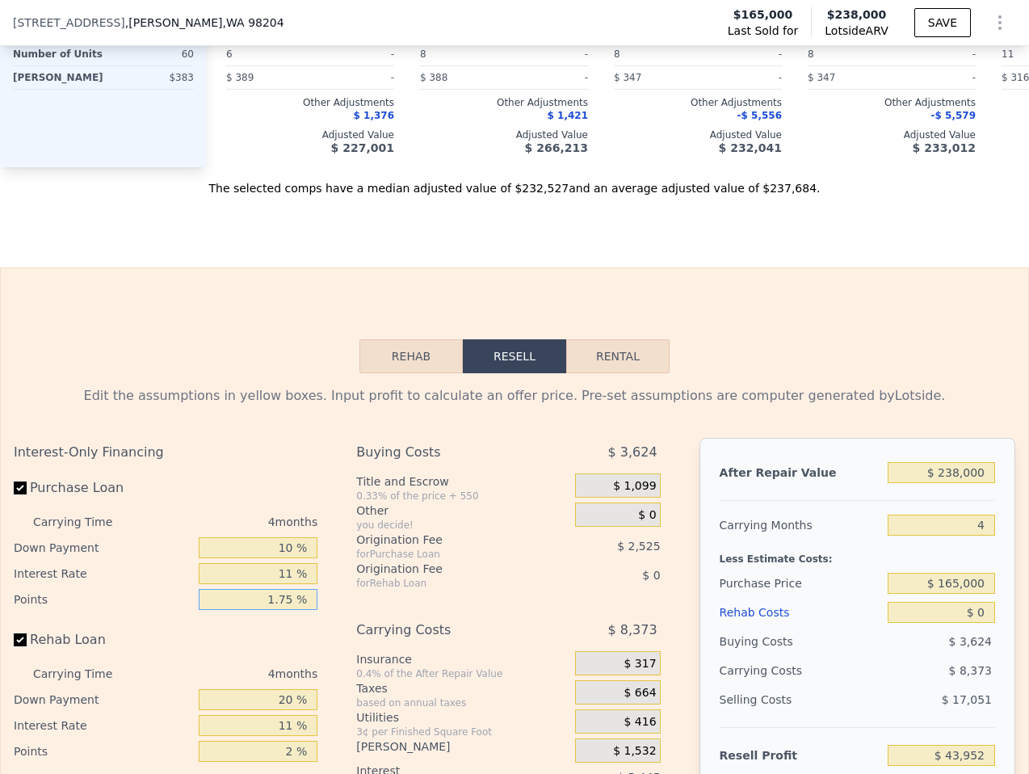
type input "$ 43,878"
type input "1.75 %"
type input "10 %"
type input "11 %"
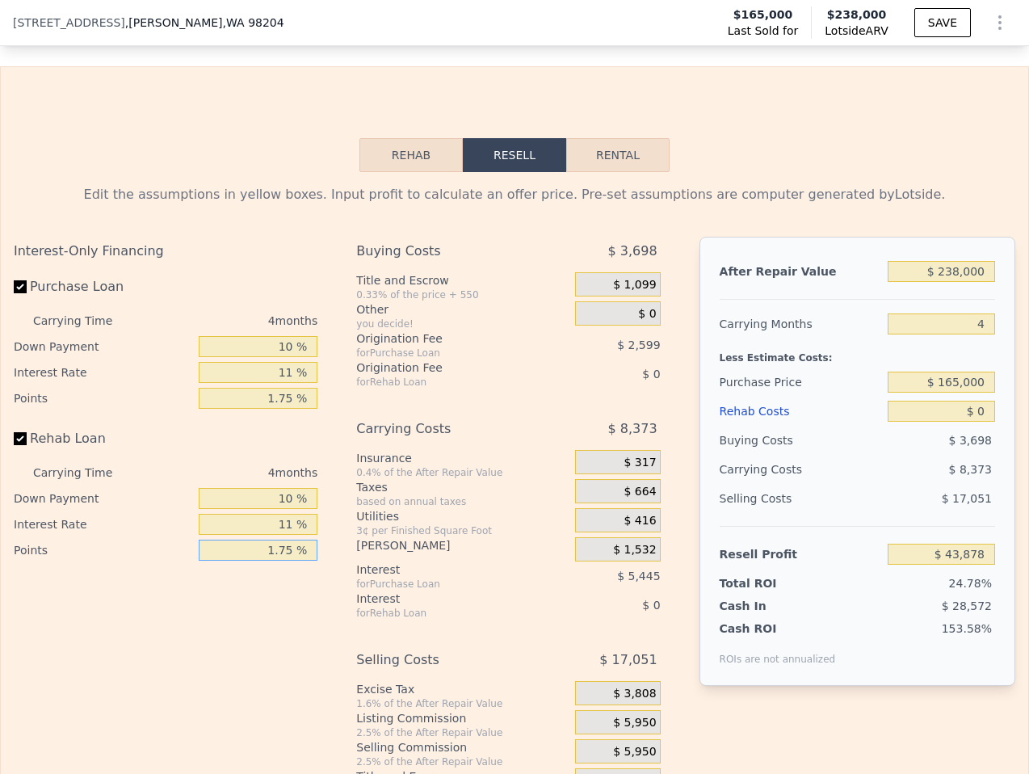
scroll to position [2957, 0]
type input "1.75 %"
click at [986, 425] on div "$ 3,698" at bounding box center [940, 439] width 107 height 29
click at [985, 396] on div "$ 0" at bounding box center [940, 410] width 107 height 29
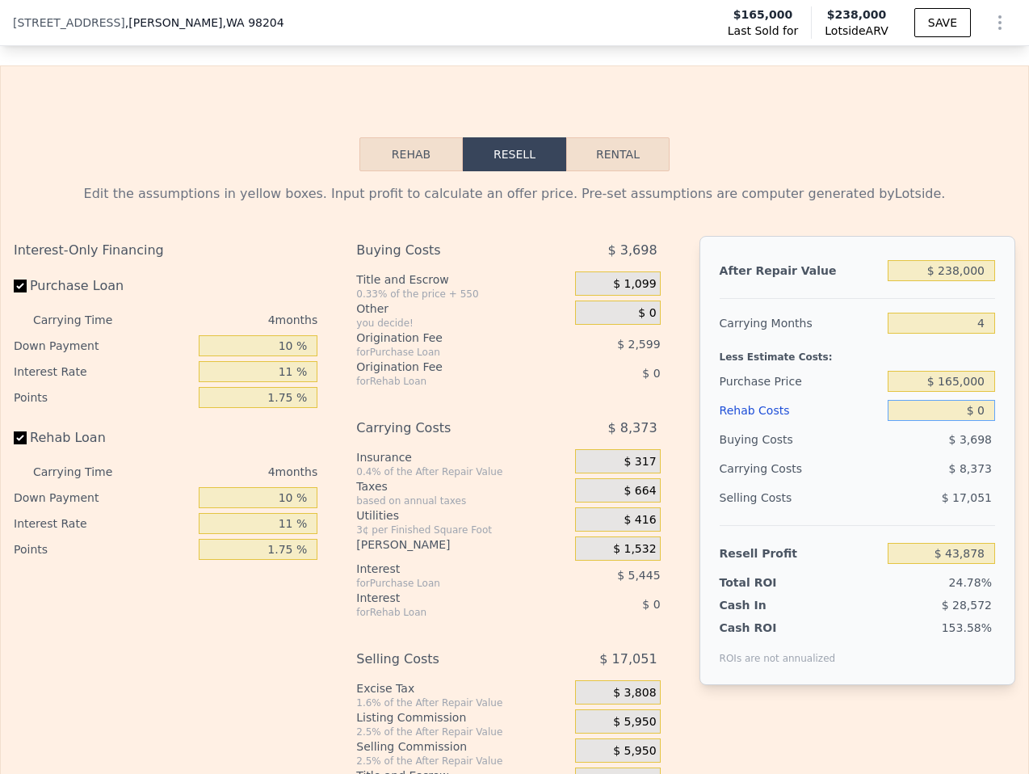
click at [985, 400] on input "$ 0" at bounding box center [940, 410] width 107 height 21
click at [599, 300] on div "$ 0" at bounding box center [617, 312] width 85 height 24
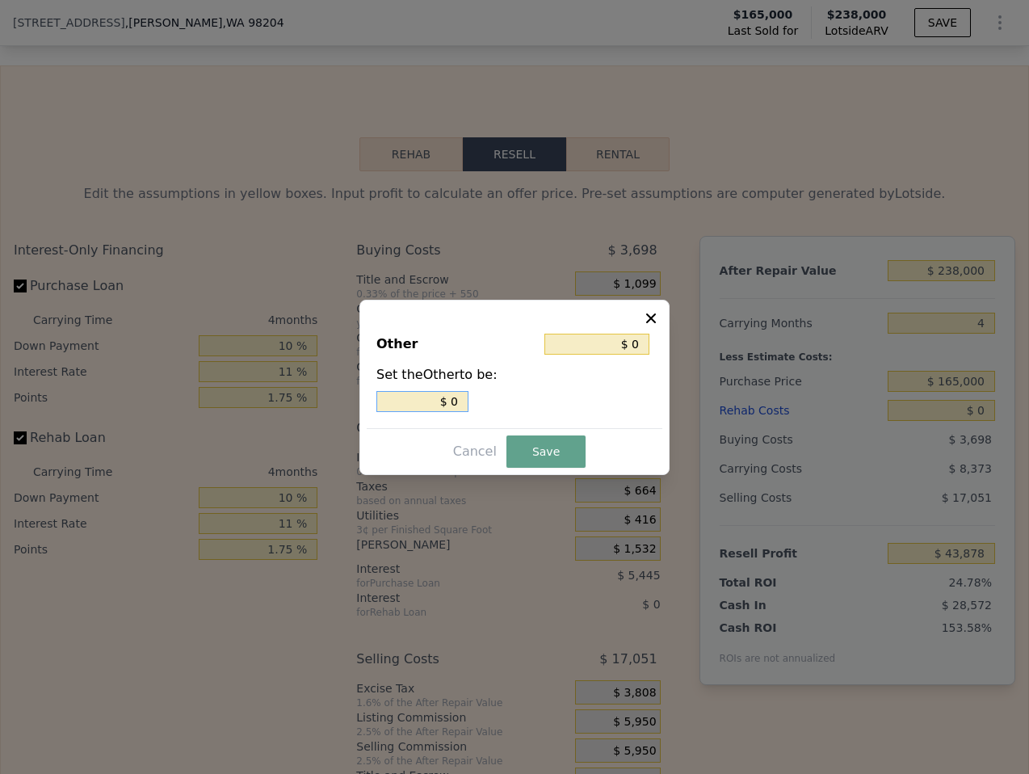
click at [443, 400] on input "$ 0" at bounding box center [422, 401] width 92 height 21
type input "$ 2"
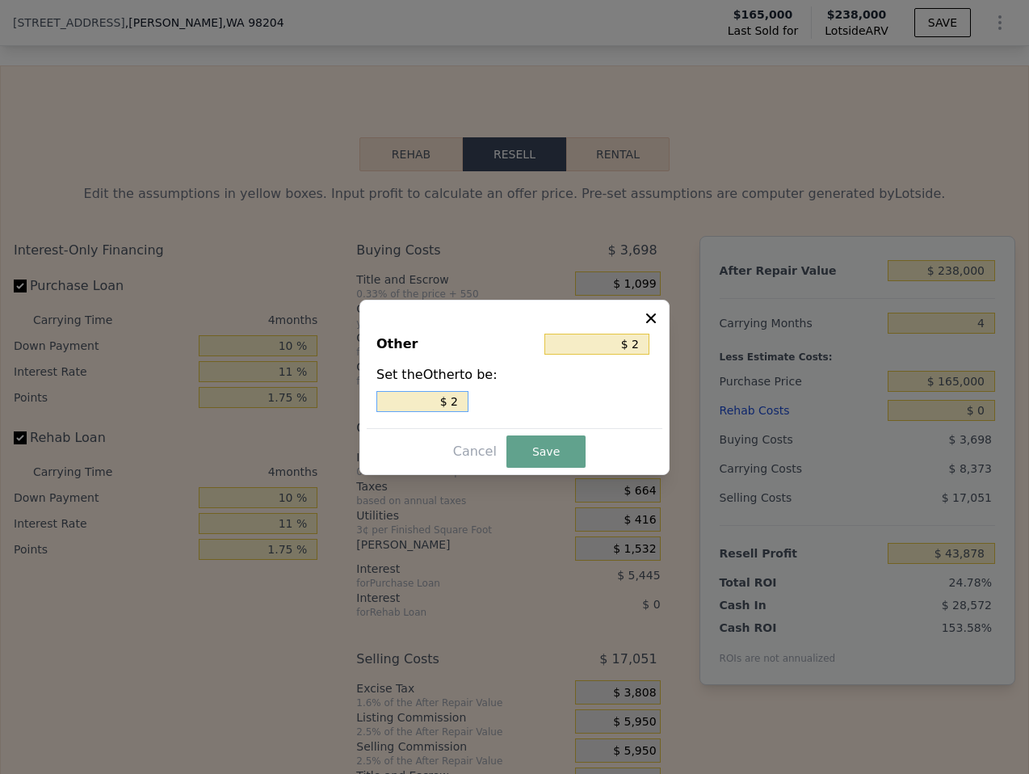
type input "$ 25"
type input "$ 250"
type input "$ 2,500"
click at [516, 444] on button "Save" at bounding box center [545, 451] width 79 height 32
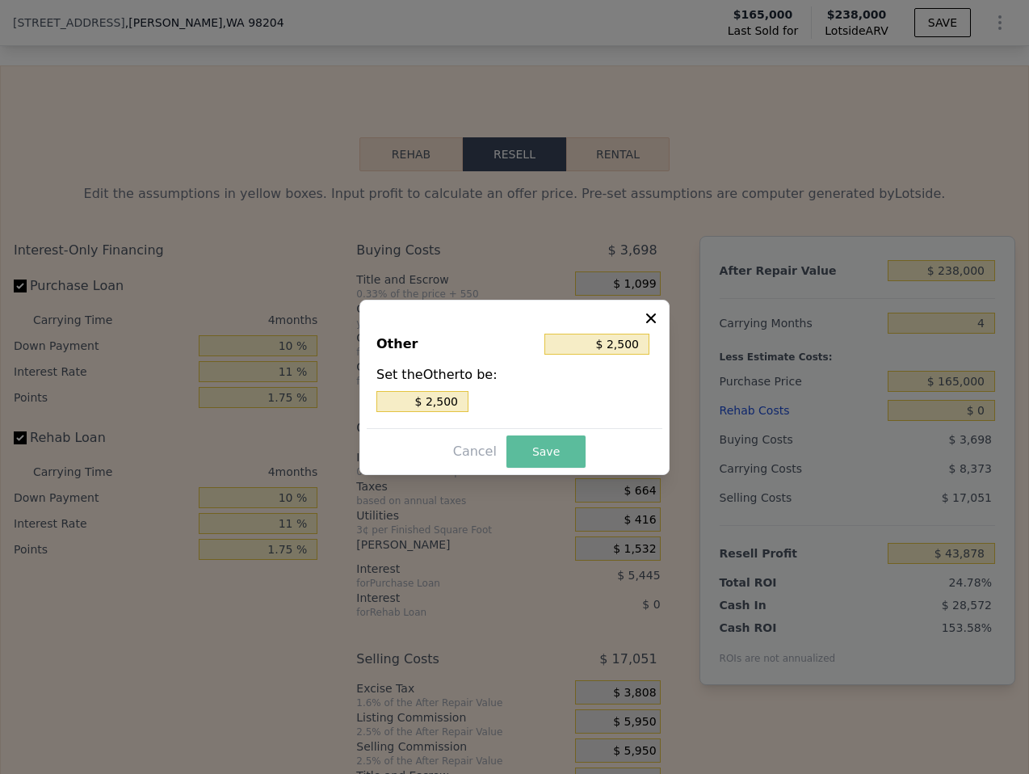
type input "$ 41,378"
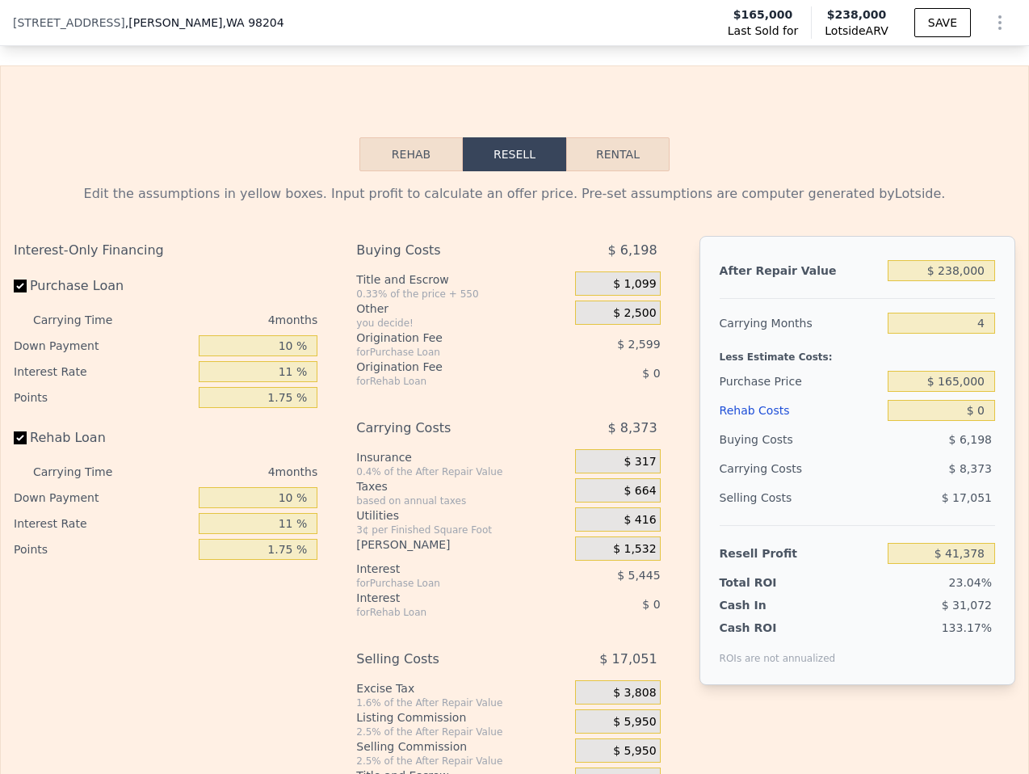
click at [634, 715] on span "$ 5,950" at bounding box center [634, 722] width 43 height 15
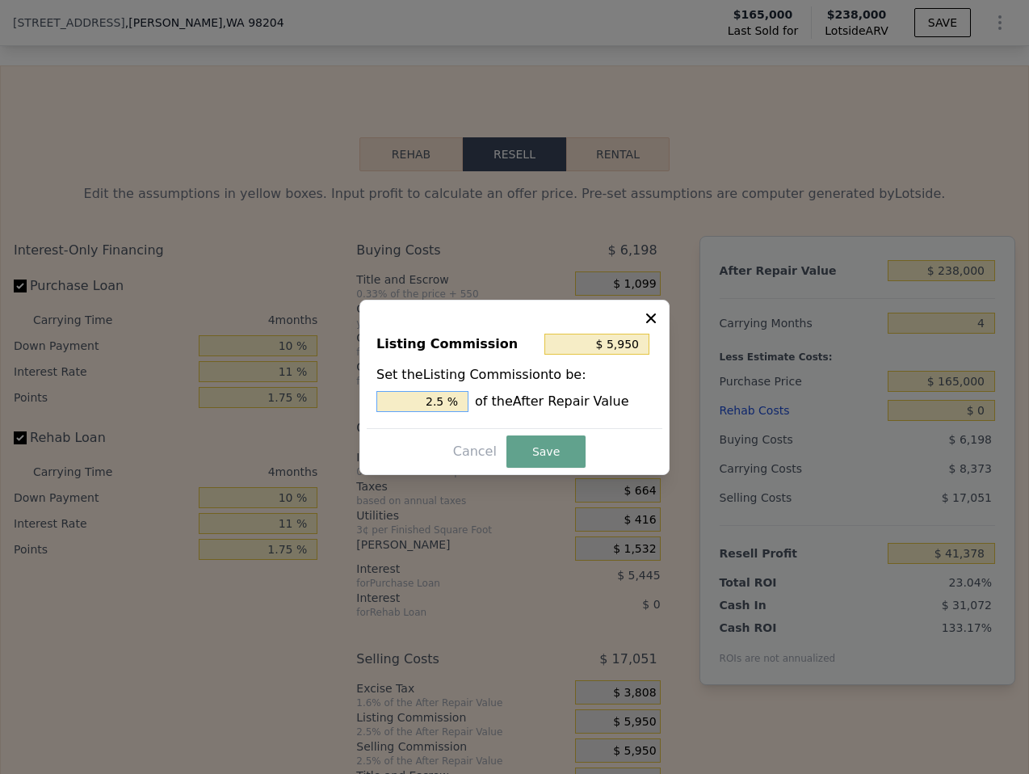
click at [437, 396] on input "2.5 %" at bounding box center [422, 401] width 92 height 21
drag, startPoint x: 634, startPoint y: 426, endPoint x: 691, endPoint y: 363, distance: 85.2
click at [636, 428] on hr at bounding box center [515, 428] width 296 height 1
click at [653, 312] on icon at bounding box center [651, 318] width 16 height 16
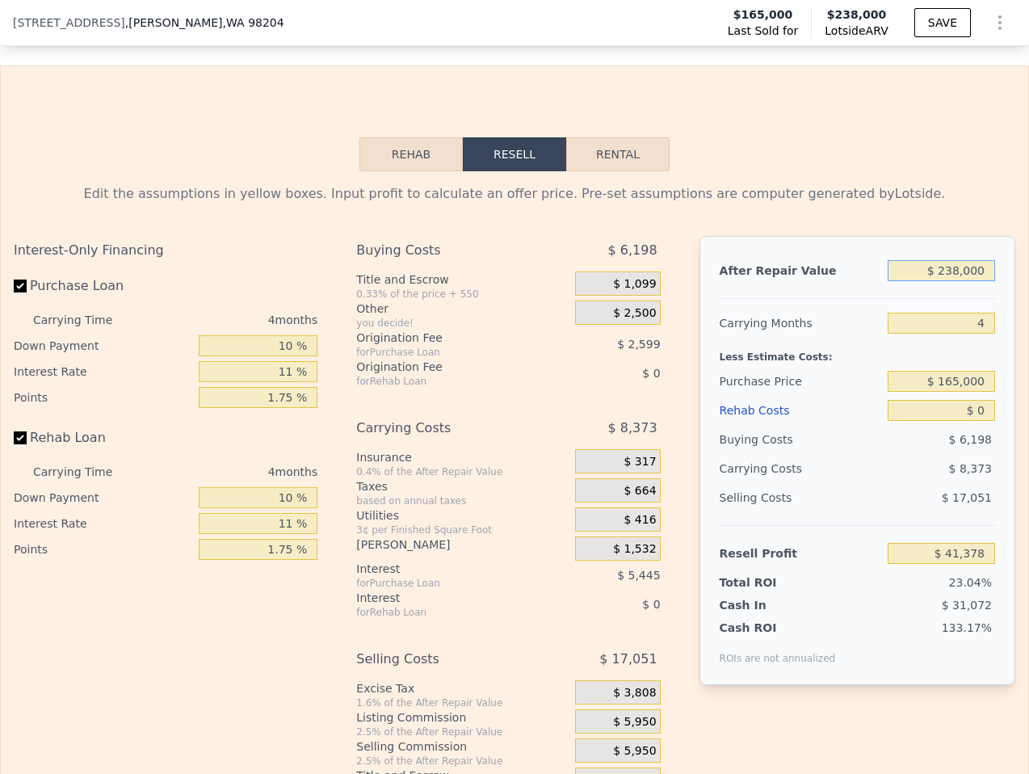
click at [955, 260] on input "$ 238,000" at bounding box center [940, 270] width 107 height 21
click at [956, 260] on input "$ 238,000" at bounding box center [940, 270] width 107 height 21
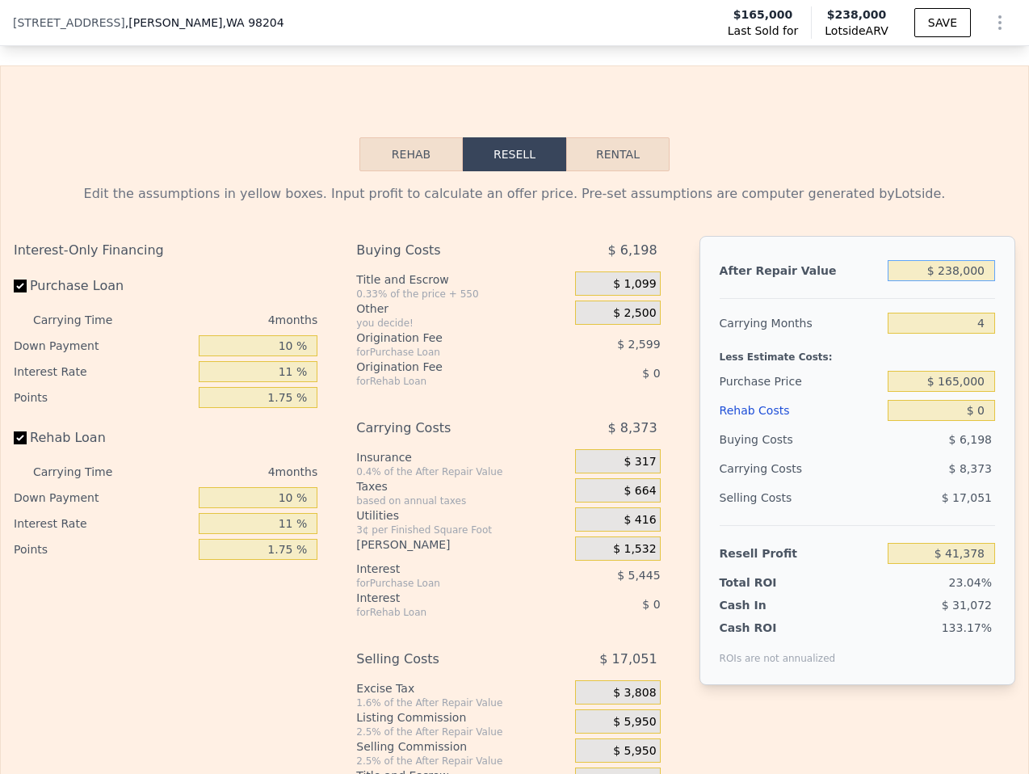
click at [956, 260] on input "$ 238,000" at bounding box center [940, 270] width 107 height 21
type input "$ 24"
type input "-$ 179,782"
type input "$ 240"
type input "-$ 179,581"
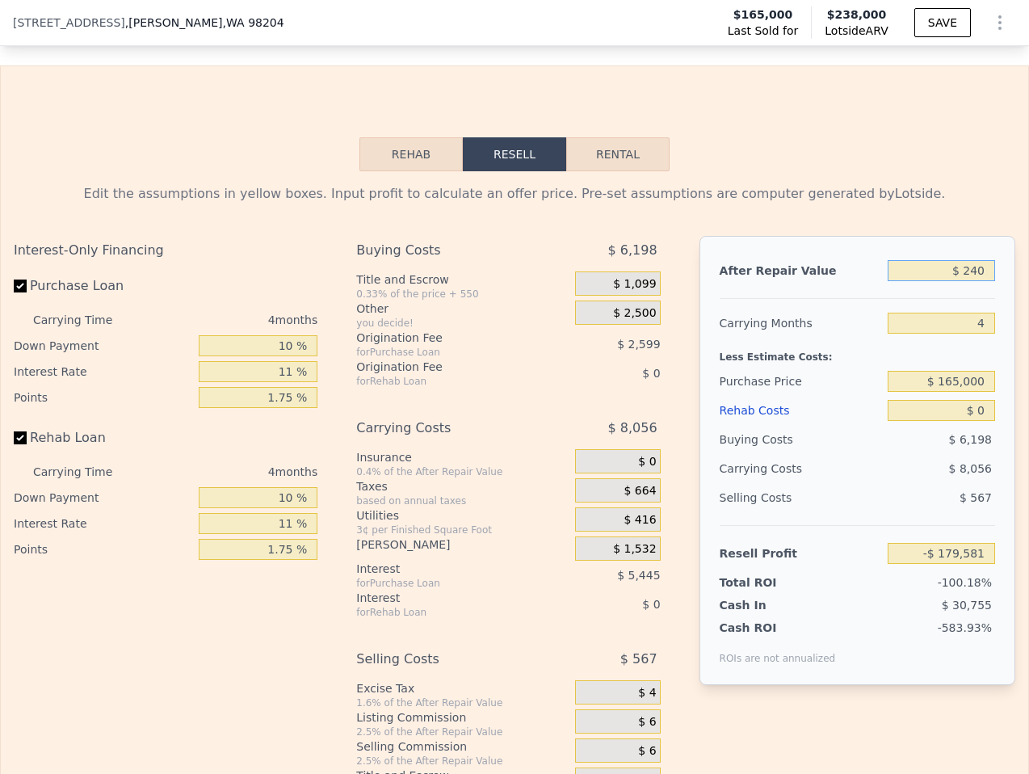
type input "$ 2,400"
type input "-$ 177,573"
type input "$ 24,000"
type input "-$ 157,500"
type input "$ 240,000"
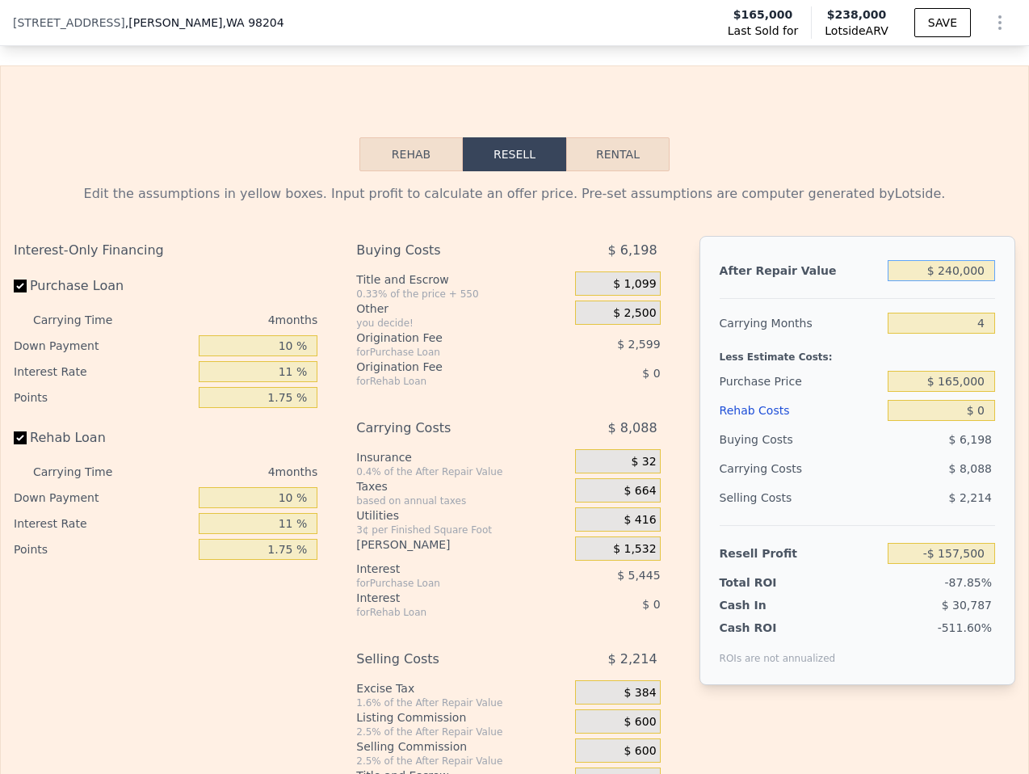
type input "$ 43,237"
type input "$ 240,000"
click at [975, 400] on input "$ 0" at bounding box center [940, 410] width 107 height 21
click at [984, 400] on input "$ 0" at bounding box center [940, 410] width 107 height 21
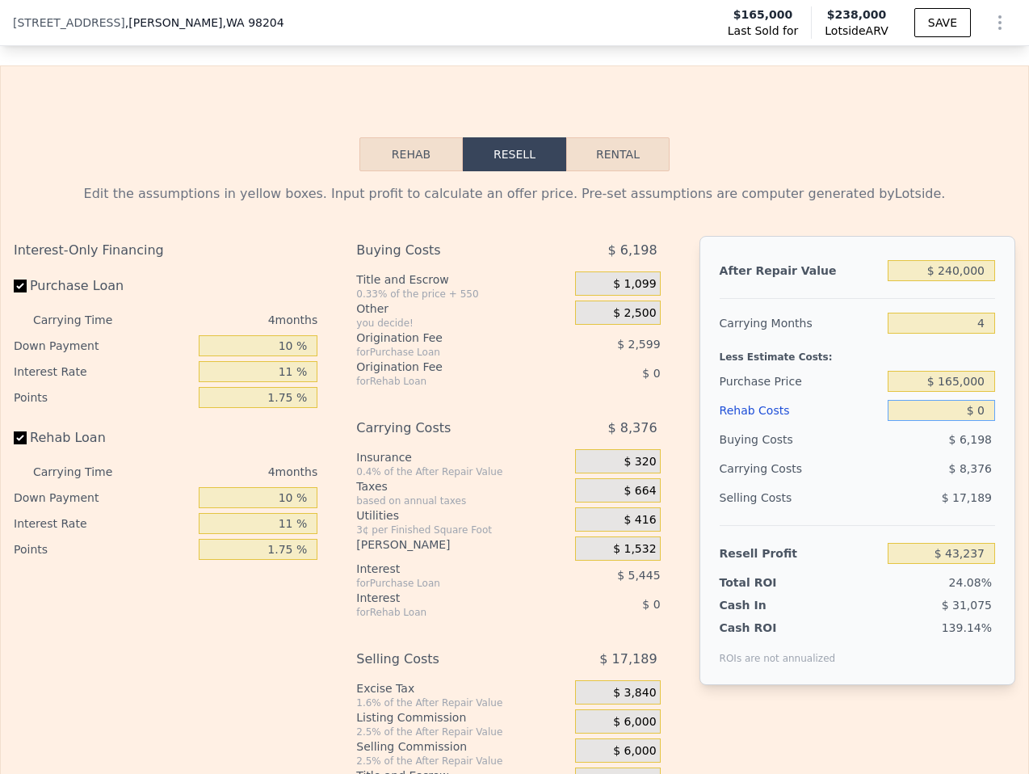
click at [975, 400] on input "$ 0" at bounding box center [940, 410] width 107 height 21
type input "$ 3"
type input "$ 43,234"
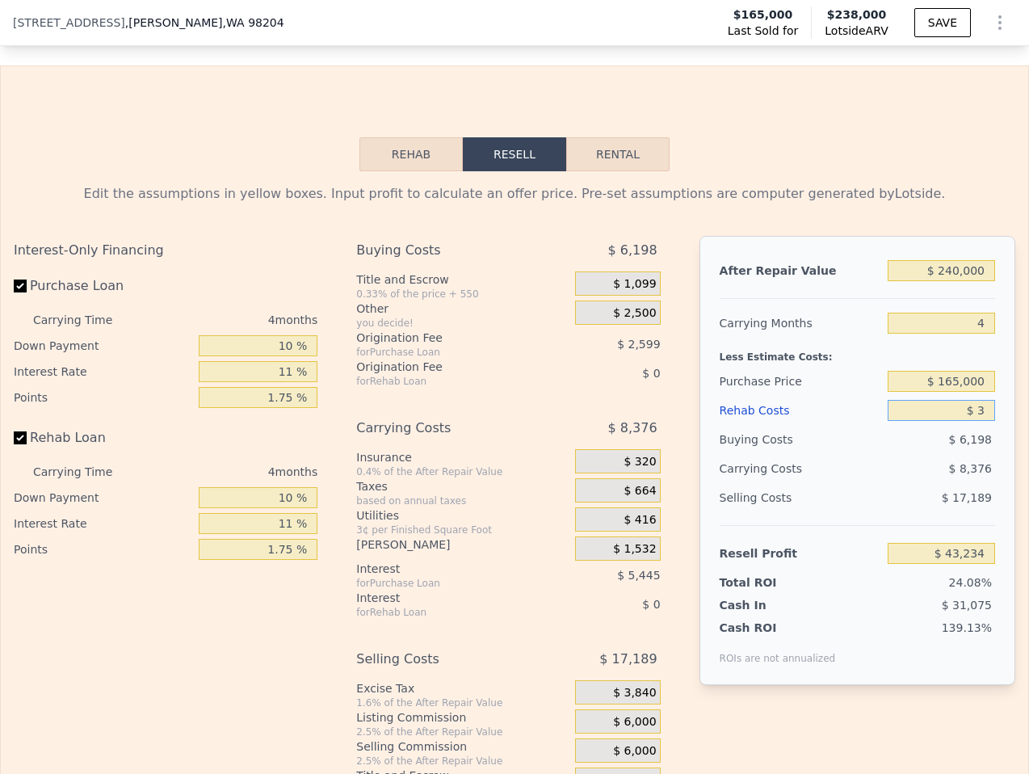
type input "$ 30"
type input "$ 43,207"
type input "$ 300"
type input "$ 42,924"
type input "$ 3,000"
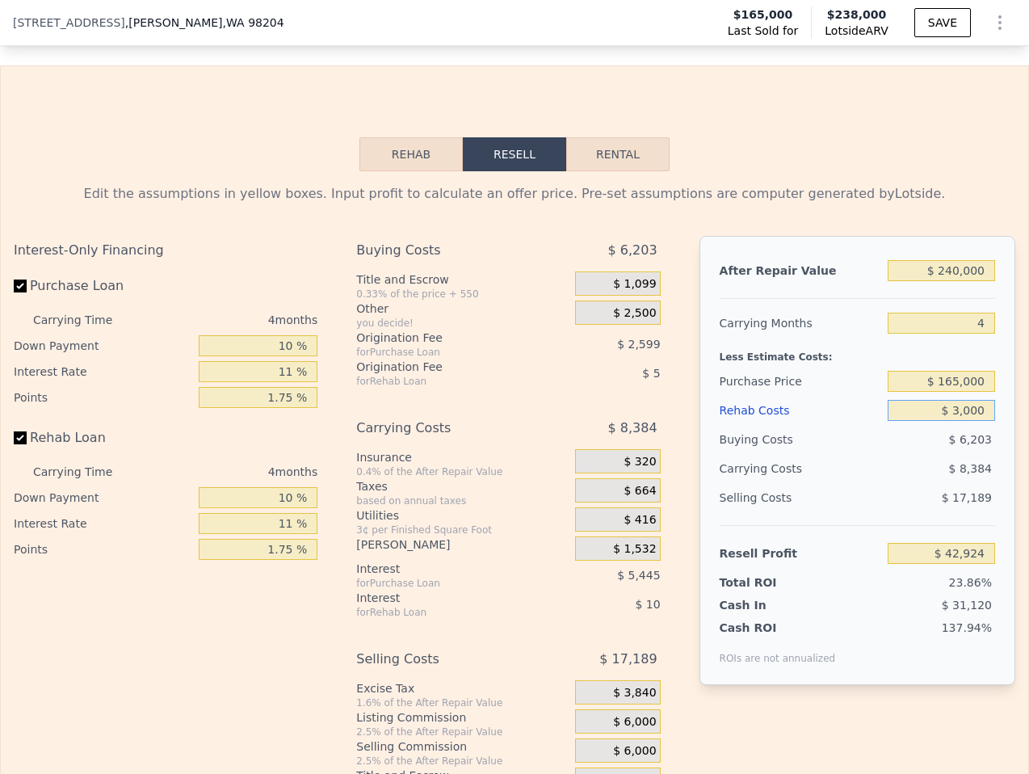
type input "$ 40,090"
type input "$ 30,000"
type input "$ 11,772"
type input "$ 30,000"
click at [912, 454] on div "$ 9,368" at bounding box center [910, 468] width 169 height 29
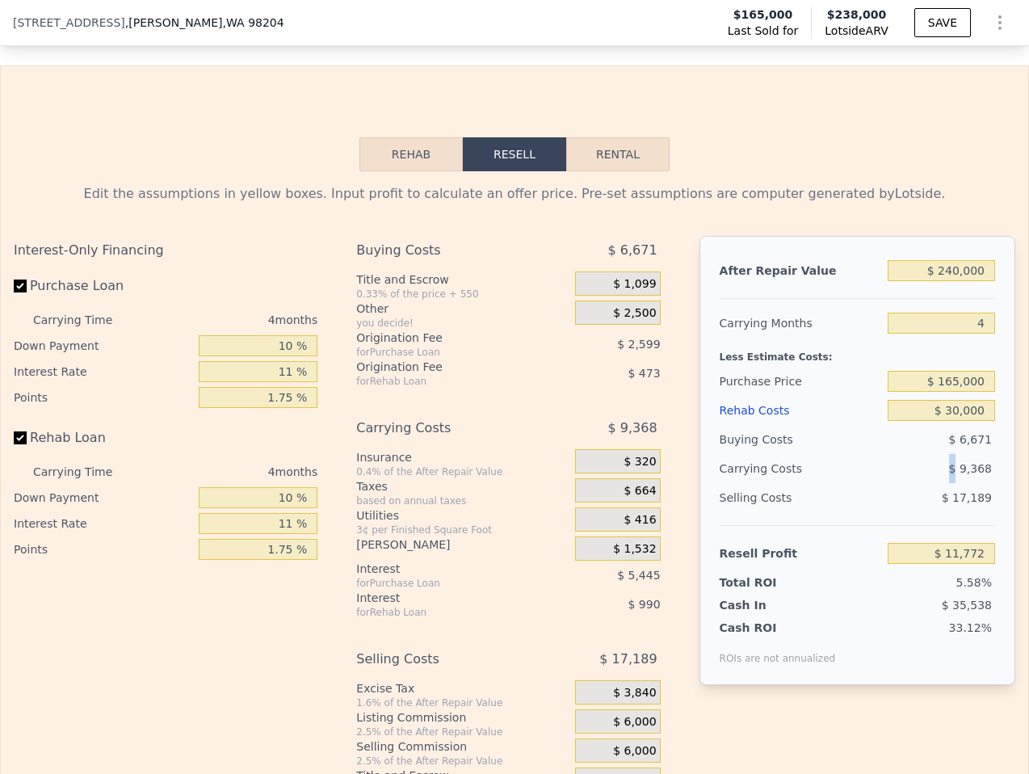
click at [912, 454] on div "$ 9,368" at bounding box center [910, 468] width 169 height 29
click at [877, 454] on div "$ 9,368" at bounding box center [910, 468] width 169 height 29
click at [832, 425] on div "Buying Costs" at bounding box center [801, 439] width 162 height 29
drag, startPoint x: 44, startPoint y: 230, endPoint x: 41, endPoint y: 315, distance: 84.8
click at [44, 271] on label "Purchase Loan" at bounding box center [103, 285] width 178 height 29
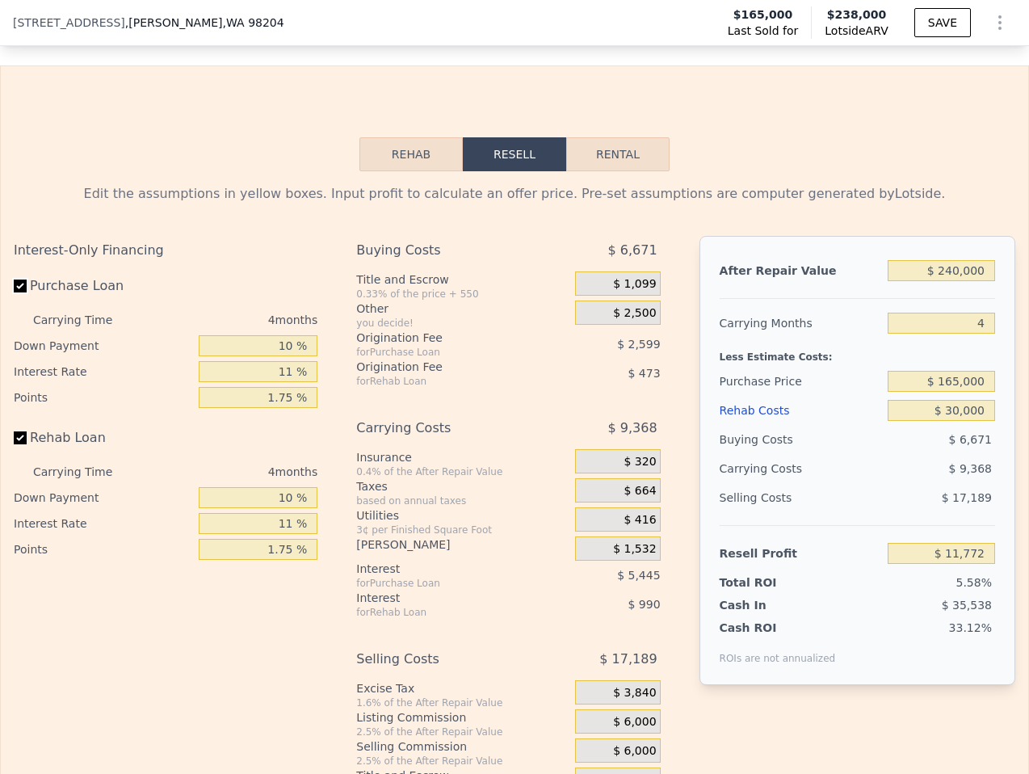
click at [27, 279] on input "Purchase Loan" at bounding box center [20, 285] width 13 height 13
checkbox input "false"
type input "$ 19,815"
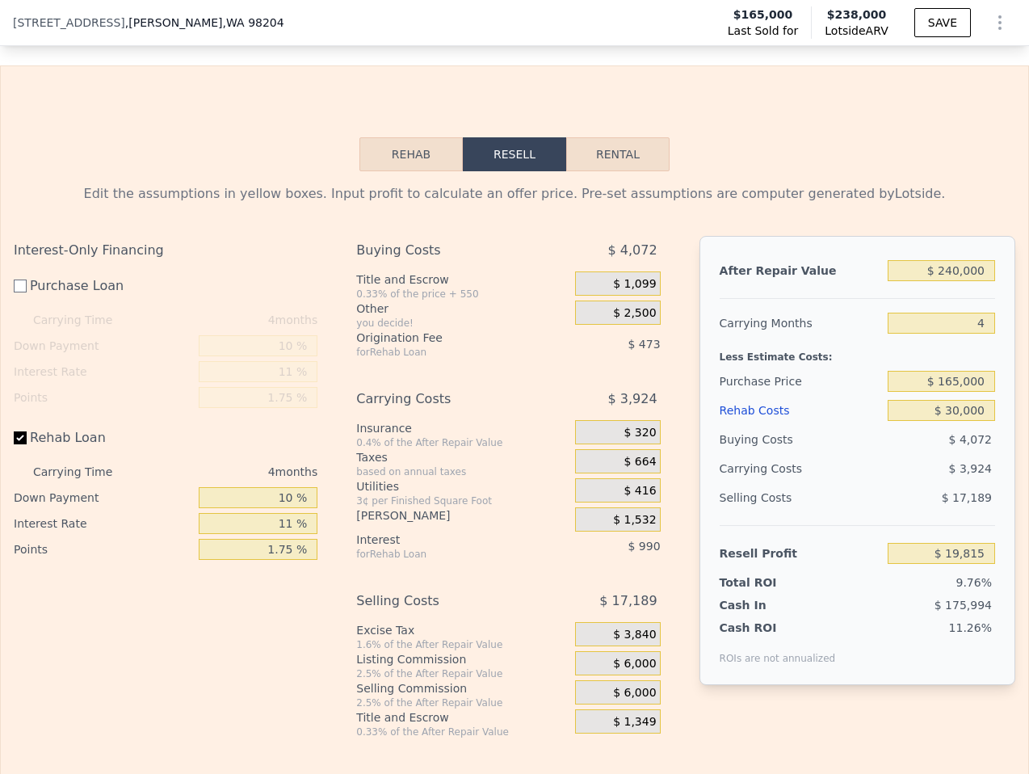
click at [34, 423] on label "Rehab Loan" at bounding box center [103, 437] width 178 height 29
click at [27, 431] on input "Rehab Loan" at bounding box center [20, 437] width 13 height 13
checkbox input "false"
type input "$ 21,280"
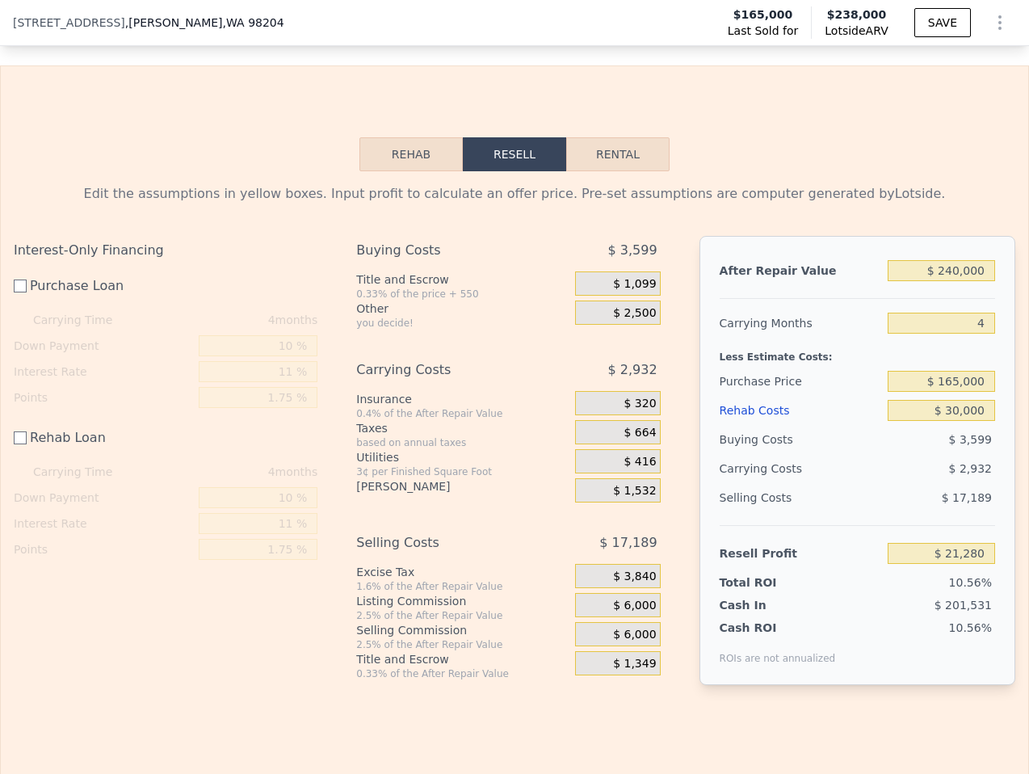
click at [34, 423] on label "Rehab Loan" at bounding box center [103, 437] width 178 height 29
click at [27, 431] on input "Rehab Loan" at bounding box center [20, 437] width 13 height 13
checkbox input "true"
type input "$ 19,815"
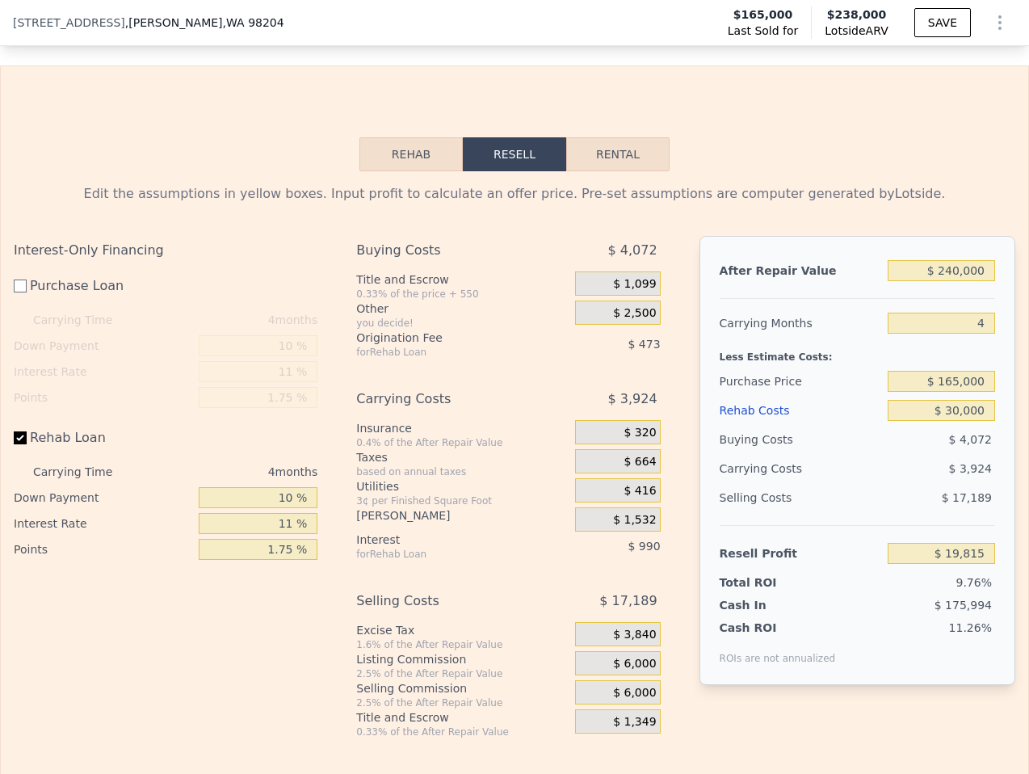
click at [82, 271] on label "Purchase Loan" at bounding box center [103, 285] width 178 height 29
click at [27, 279] on input "Purchase Loan" at bounding box center [20, 285] width 13 height 13
checkbox input "true"
type input "$ 11,772"
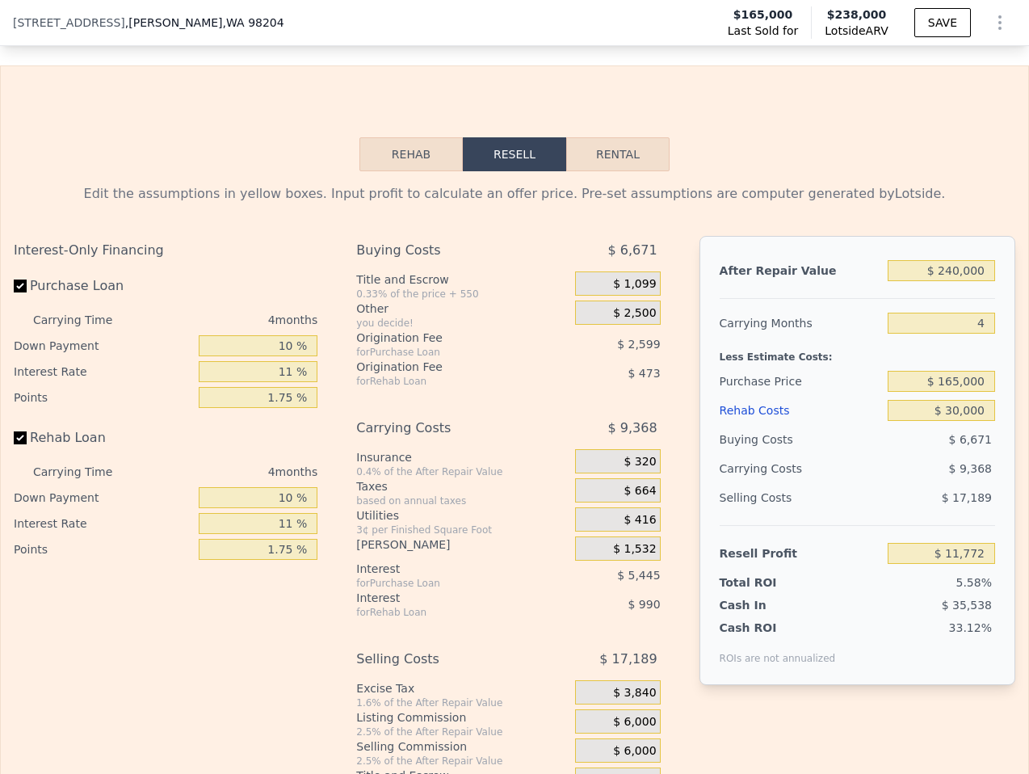
type input "$ 238,000"
type input "$ 0"
type input "$ 44,441"
